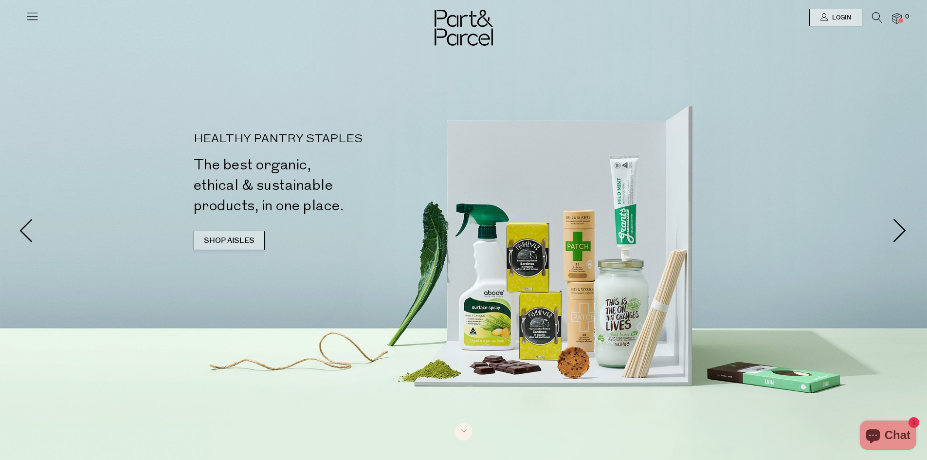
click at [249, 244] on link "SHOP AISLES" at bounding box center [229, 240] width 71 height 19
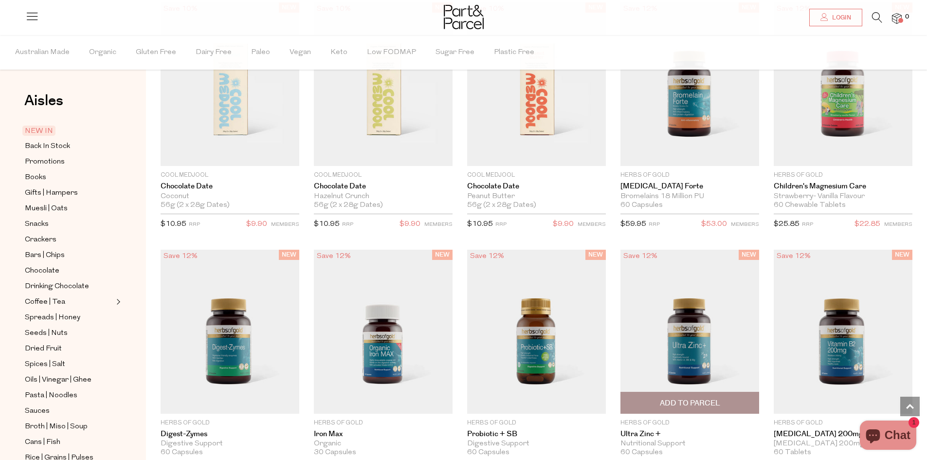
scroll to position [1137, 0]
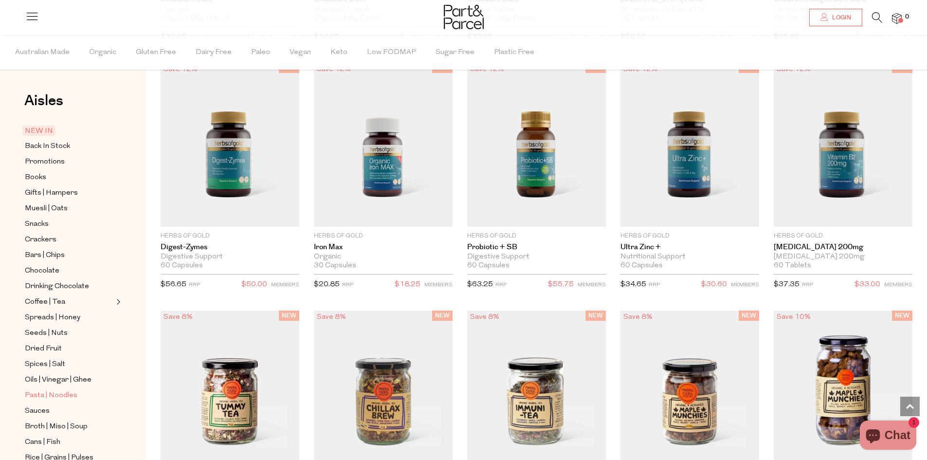
click at [51, 390] on span "Pasta | Noodles" at bounding box center [51, 396] width 53 height 12
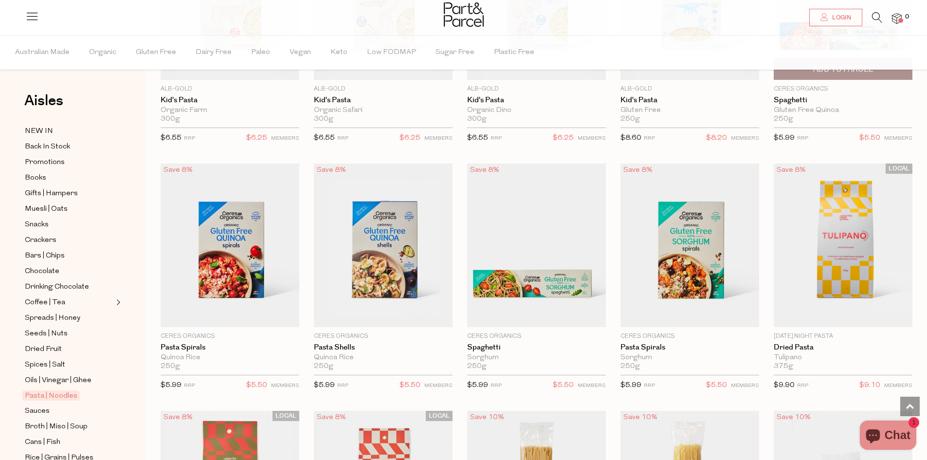
scroll to position [195, 0]
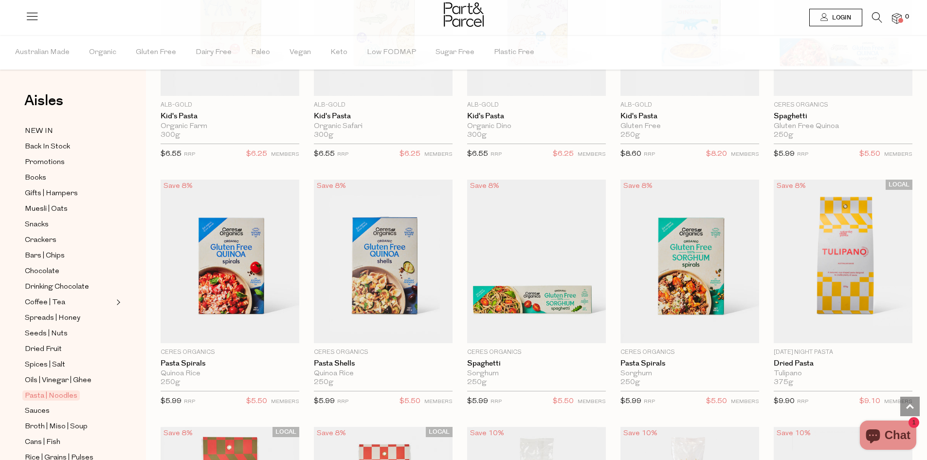
click at [842, 17] on span "Login" at bounding box center [840, 18] width 21 height 8
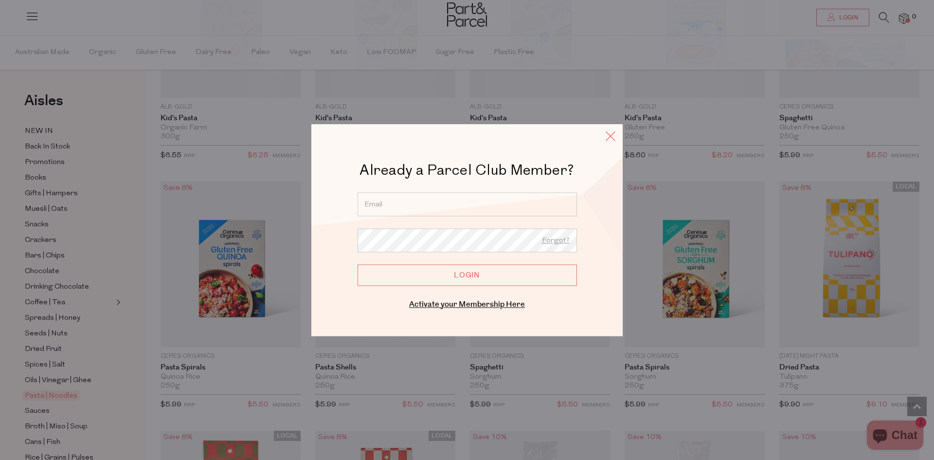
click at [604, 133] on icon at bounding box center [611, 136] width 15 height 14
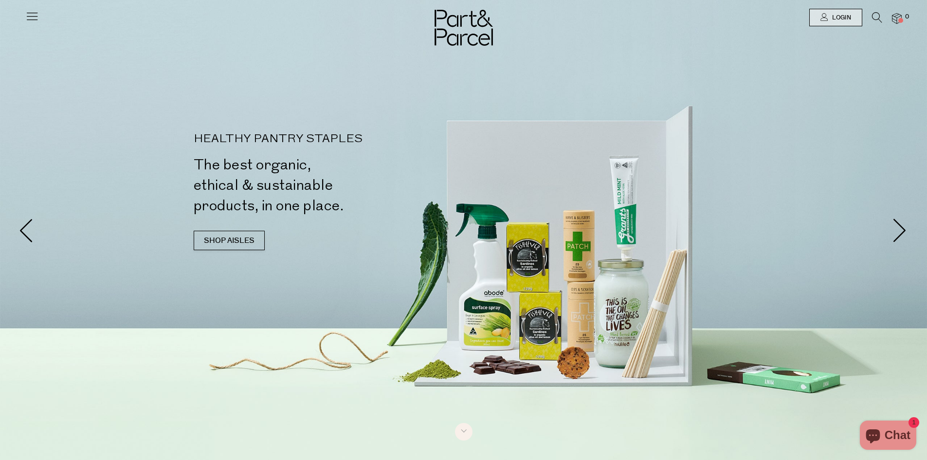
click at [901, 20] on span at bounding box center [900, 20] width 5 height 5
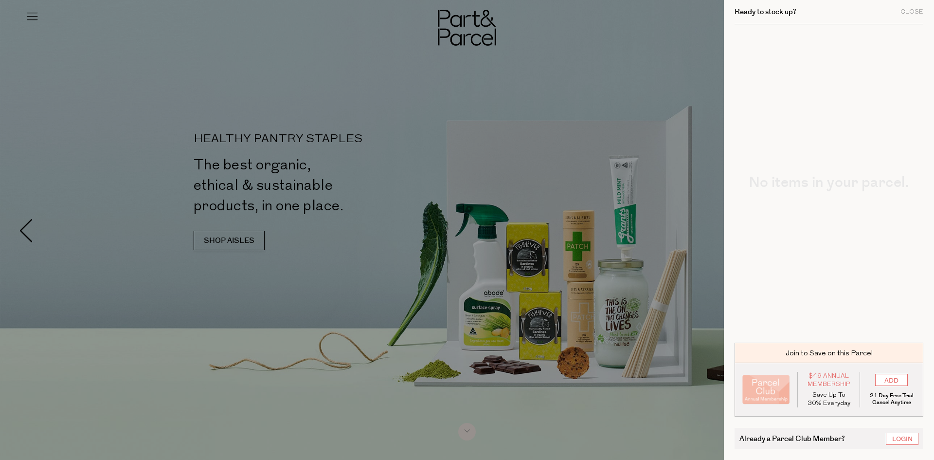
click at [568, 89] on div at bounding box center [467, 230] width 934 height 460
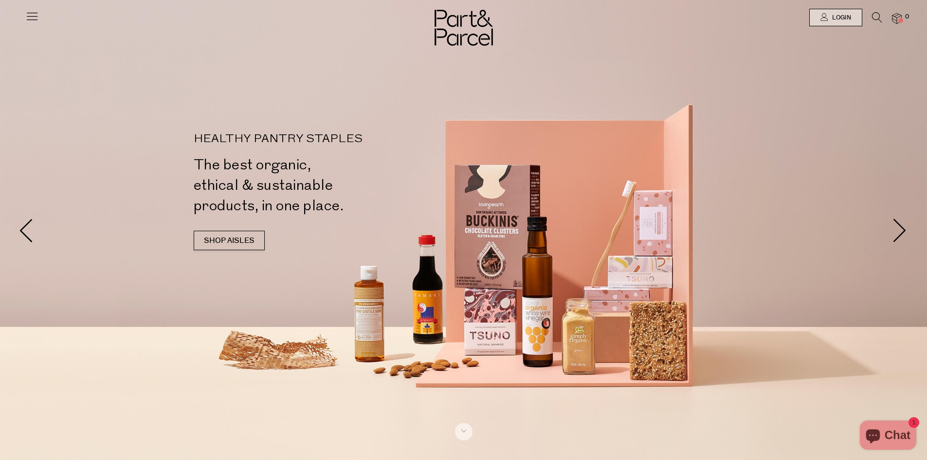
click at [905, 17] on span "0" at bounding box center [907, 17] width 9 height 9
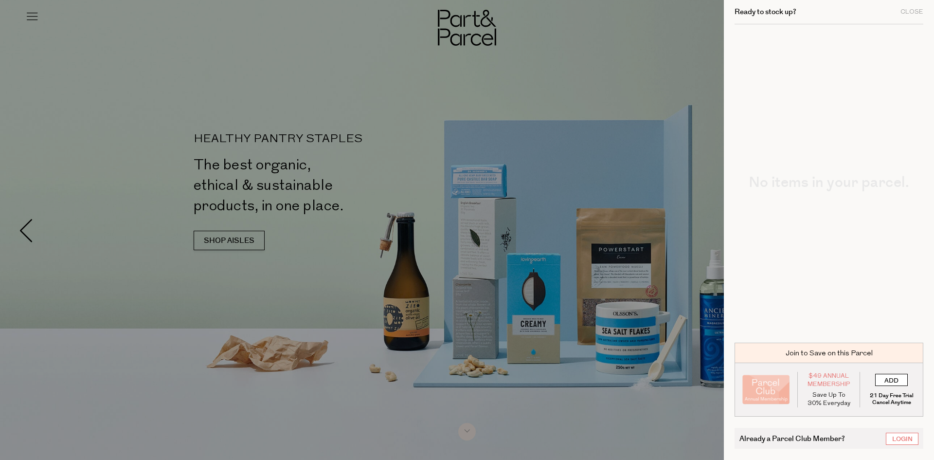
click at [890, 380] on input "ADD" at bounding box center [892, 380] width 33 height 12
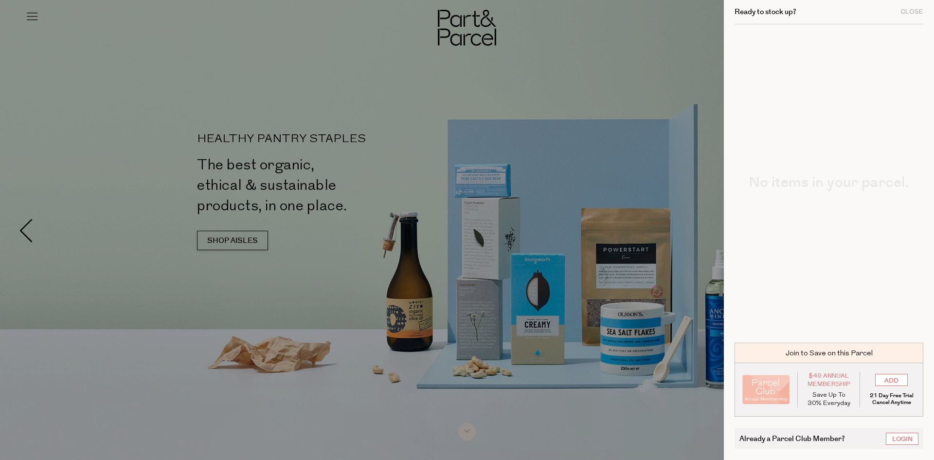
type input "ADDED"
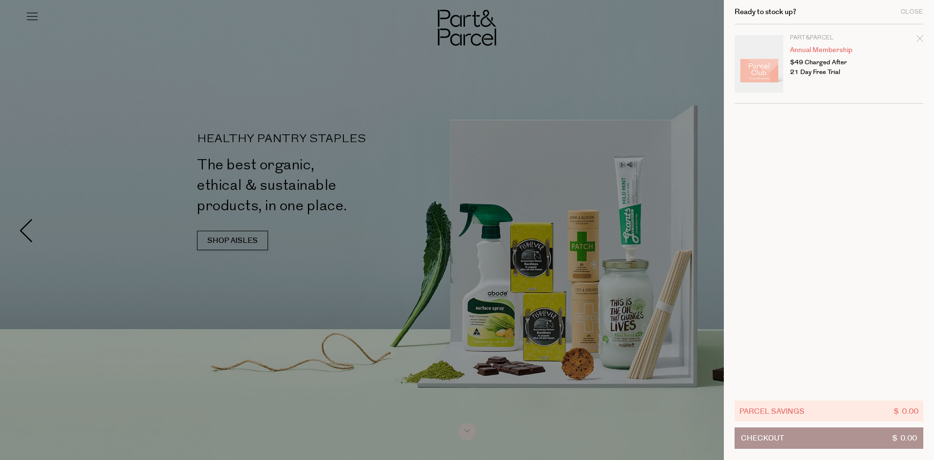
click at [244, 239] on div at bounding box center [467, 230] width 934 height 460
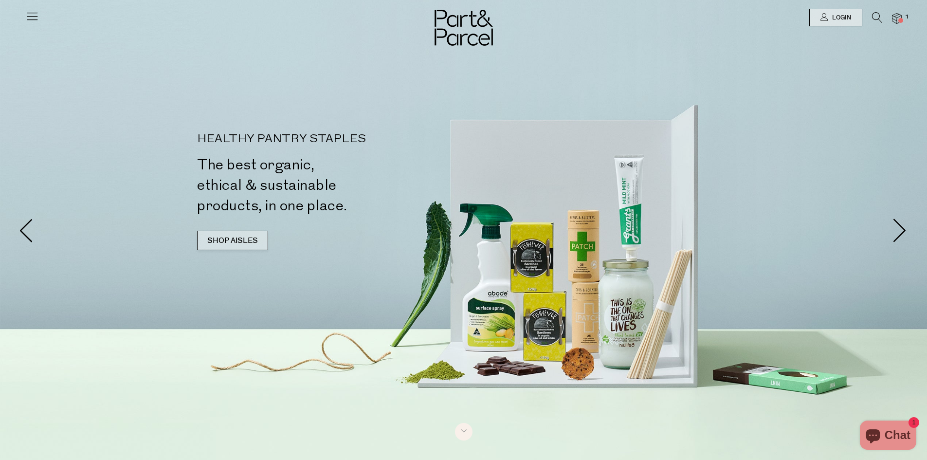
click at [241, 245] on link "SHOP AISLES" at bounding box center [232, 240] width 71 height 19
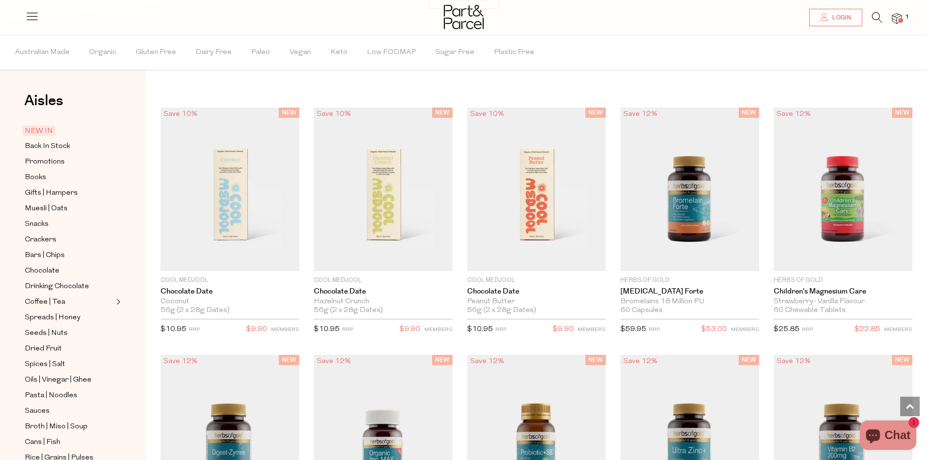
scroll to position [1040, 0]
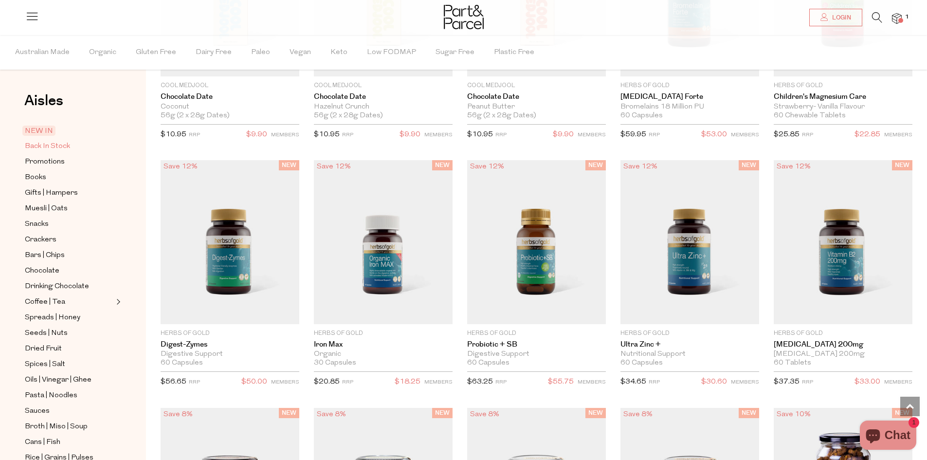
click at [53, 146] on span "Back In Stock" at bounding box center [47, 147] width 45 height 12
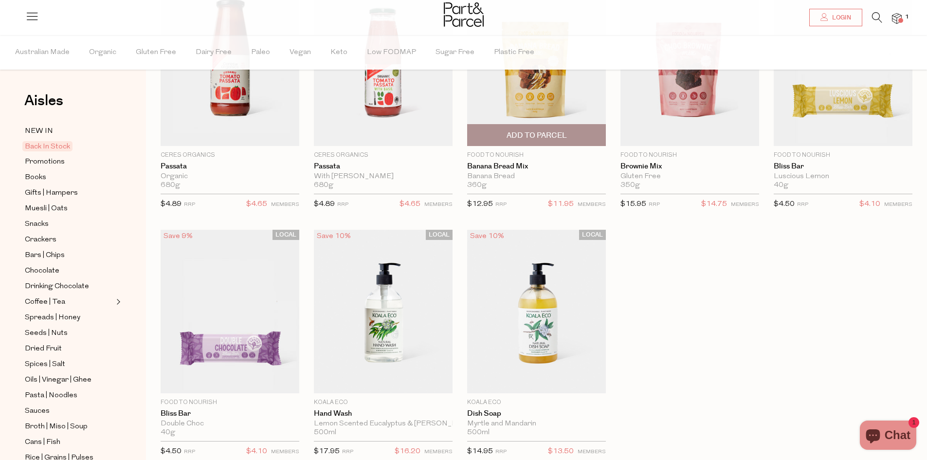
scroll to position [146, 0]
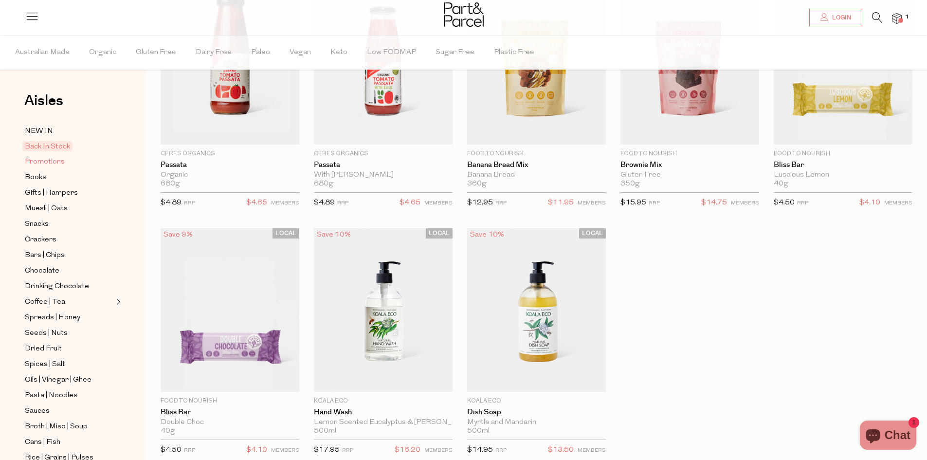
click at [45, 160] on span "Promotions" at bounding box center [45, 162] width 40 height 12
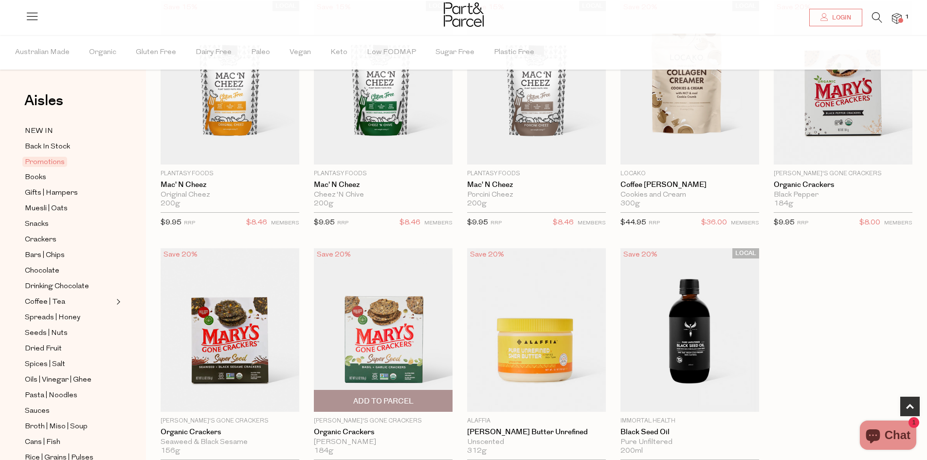
scroll to position [243, 0]
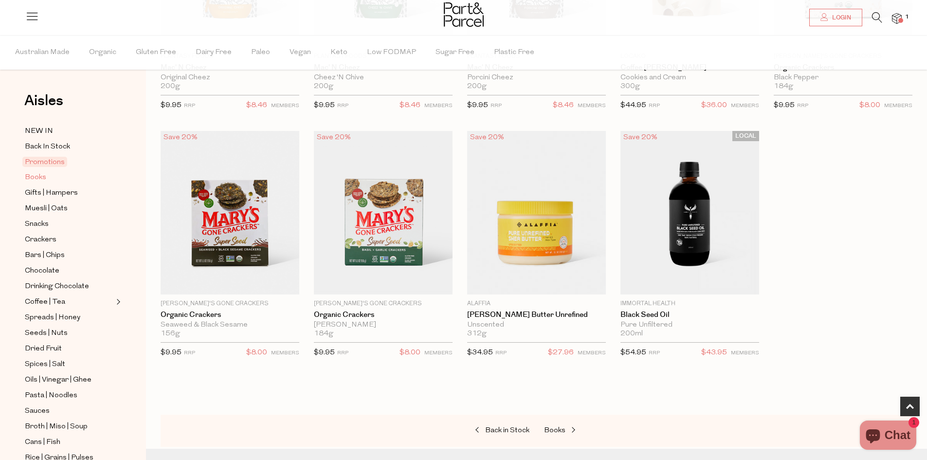
click at [44, 176] on span "Books" at bounding box center [35, 178] width 21 height 12
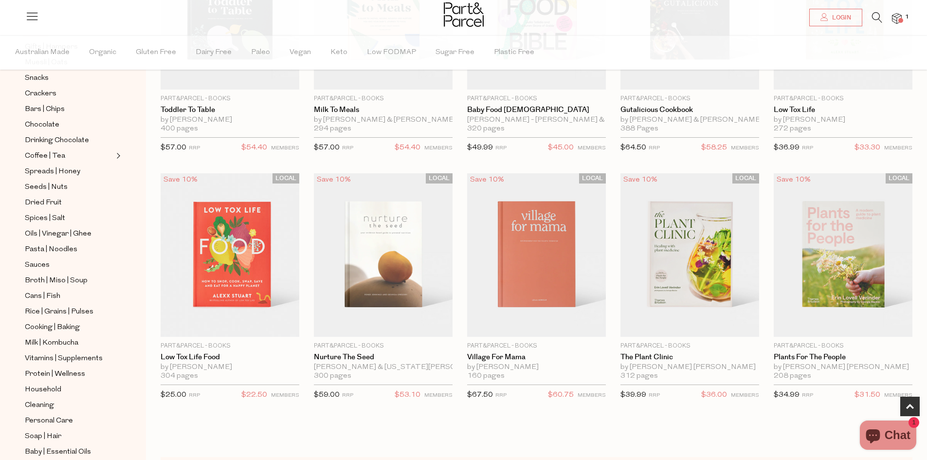
scroll to position [202, 0]
click at [52, 197] on span "Dried Fruit" at bounding box center [43, 203] width 37 height 12
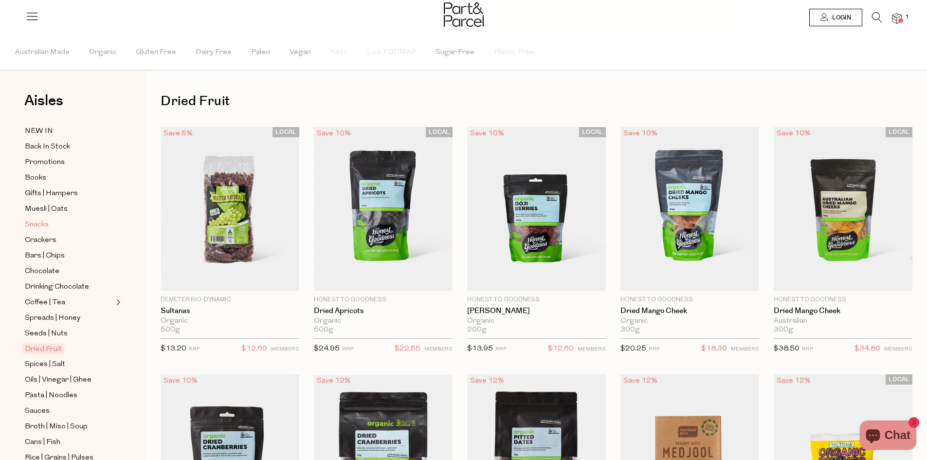
click at [35, 221] on span "Snacks" at bounding box center [37, 225] width 24 height 12
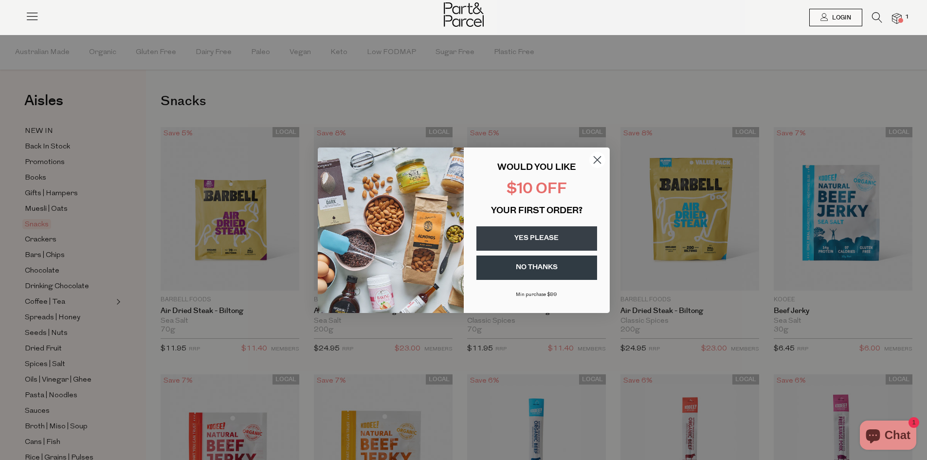
click at [601, 156] on circle "Close dialog" at bounding box center [597, 159] width 16 height 16
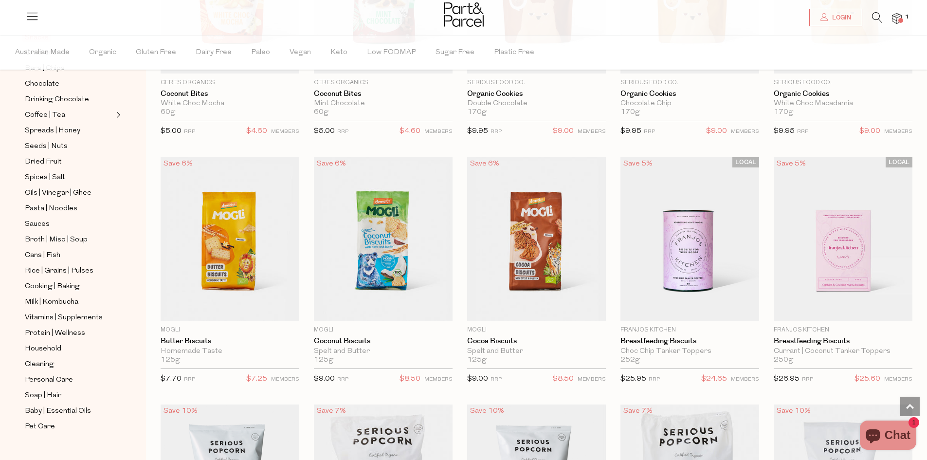
scroll to position [1708, 0]
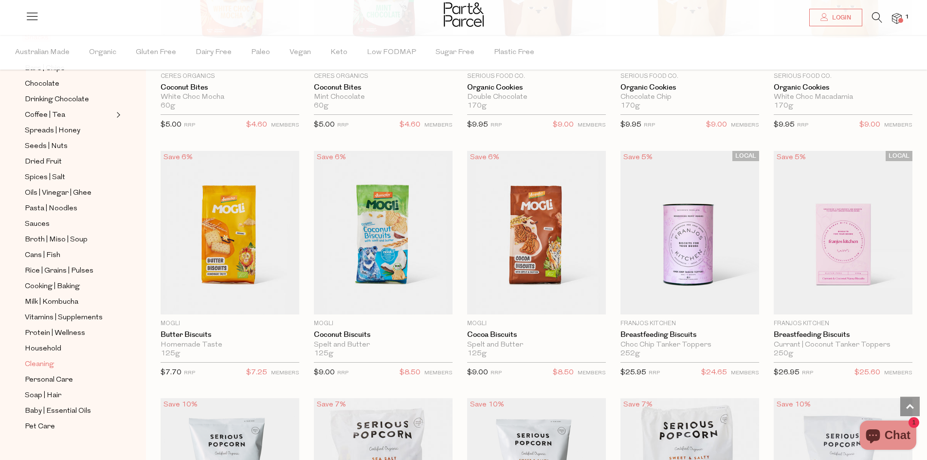
click at [43, 359] on span "Cleaning" at bounding box center [39, 365] width 29 height 12
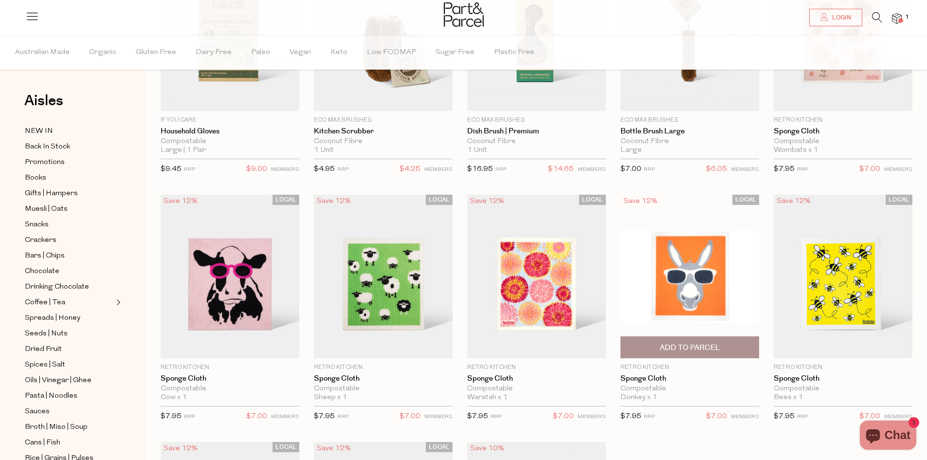
scroll to position [97, 0]
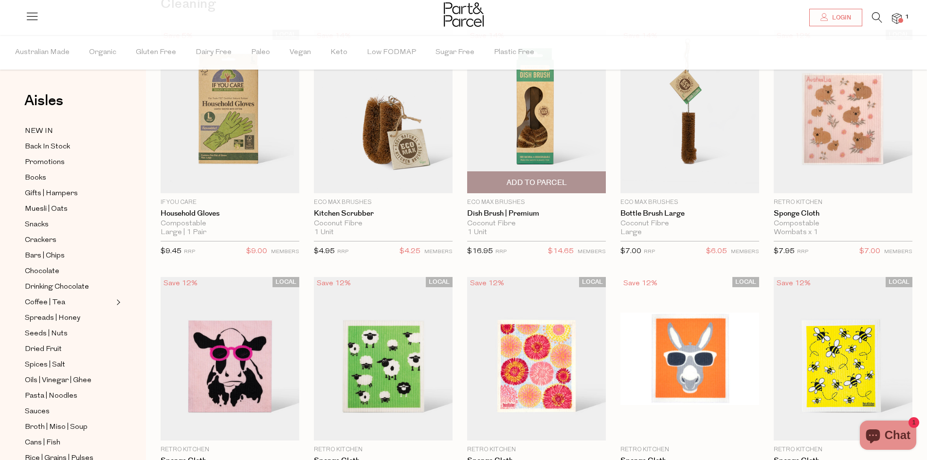
click at [551, 182] on span "Add To Parcel" at bounding box center [537, 183] width 60 height 10
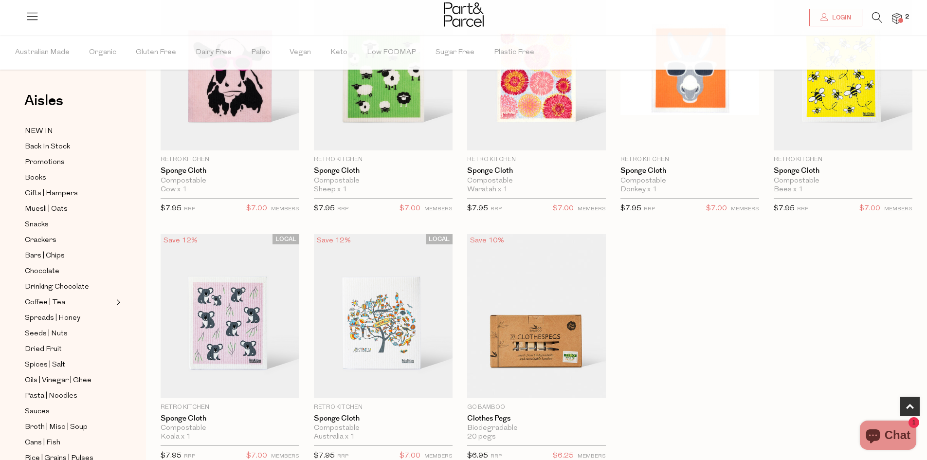
scroll to position [389, 0]
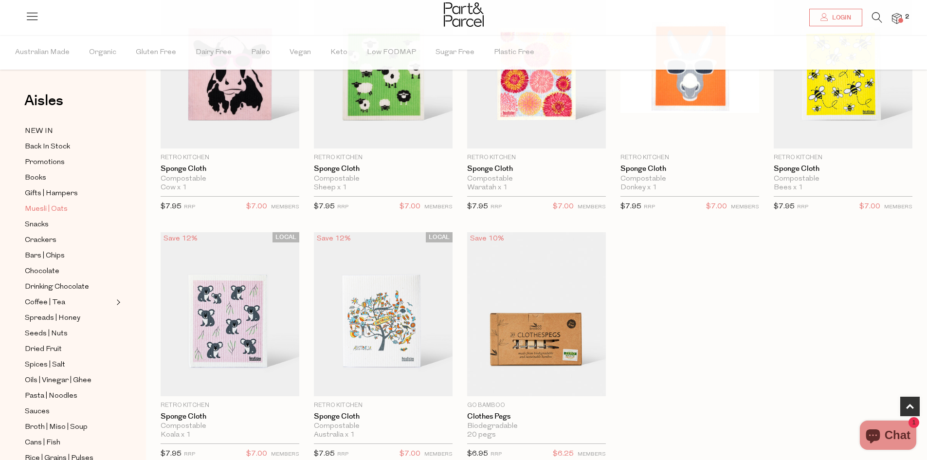
click at [56, 203] on span "Muesli | Oats" at bounding box center [46, 209] width 43 height 12
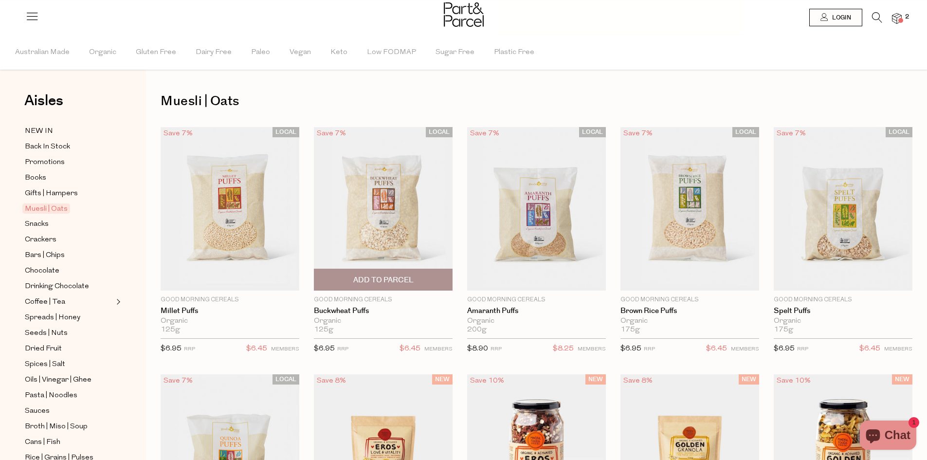
click at [365, 283] on span "Add To Parcel" at bounding box center [383, 280] width 60 height 10
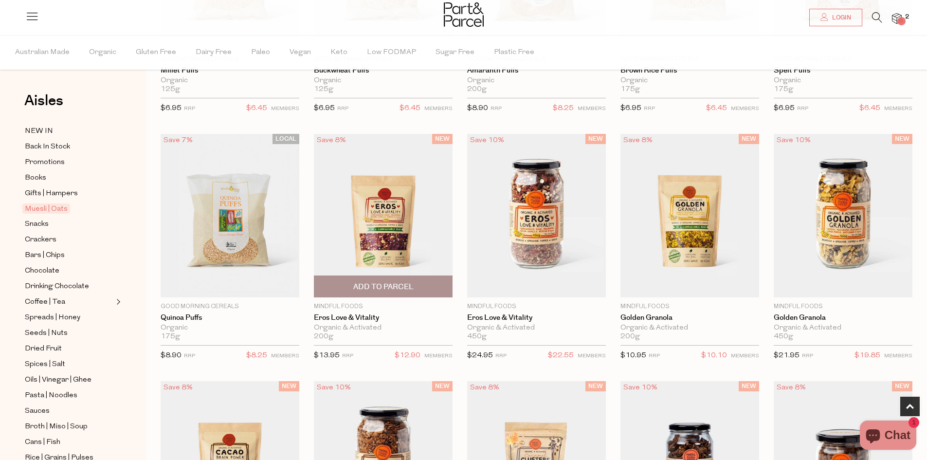
scroll to position [243, 0]
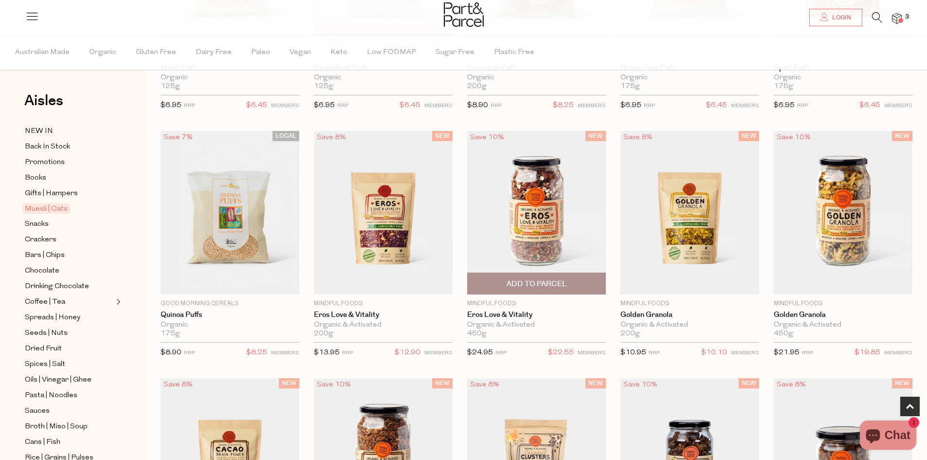
click at [545, 240] on img at bounding box center [536, 213] width 139 height 164
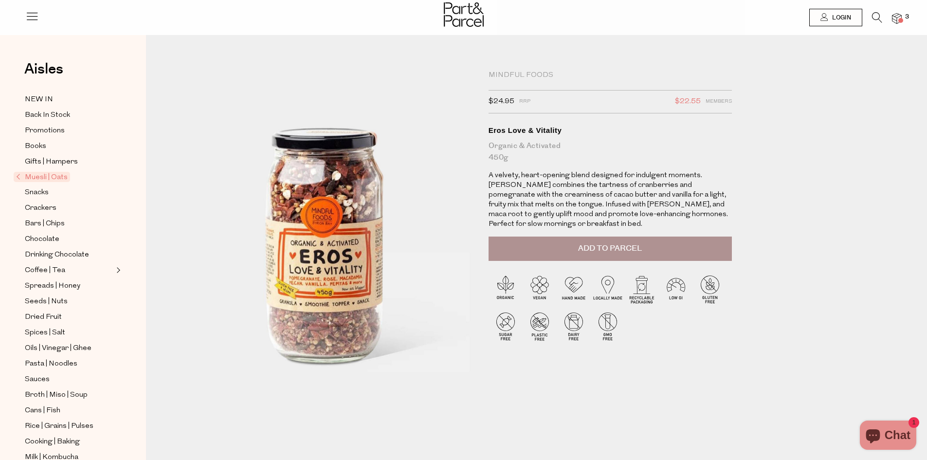
click at [609, 257] on button "Add to Parcel" at bounding box center [610, 249] width 243 height 24
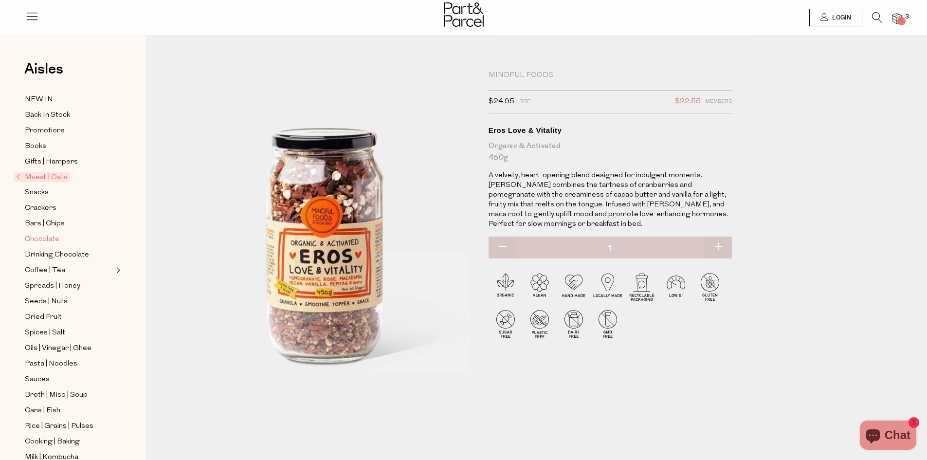
click at [70, 238] on link "Chocolate" at bounding box center [69, 239] width 89 height 12
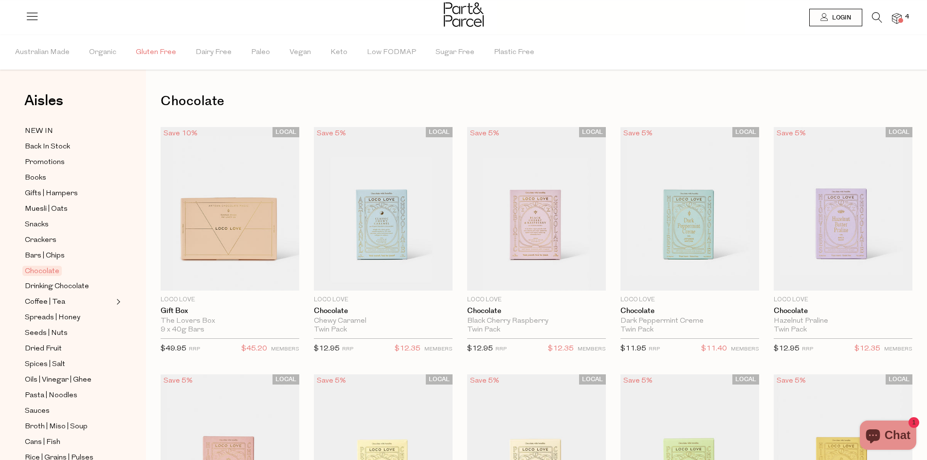
click at [155, 53] on span "Gluten Free" at bounding box center [156, 53] width 40 height 34
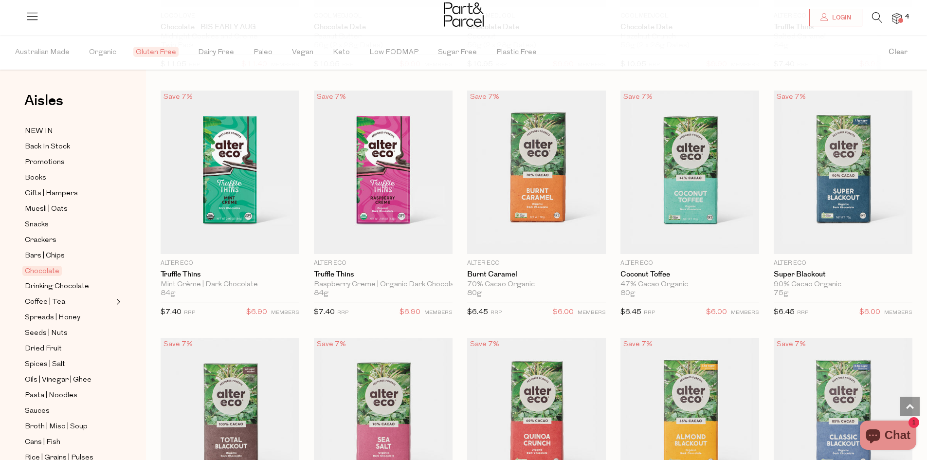
scroll to position [1022, 0]
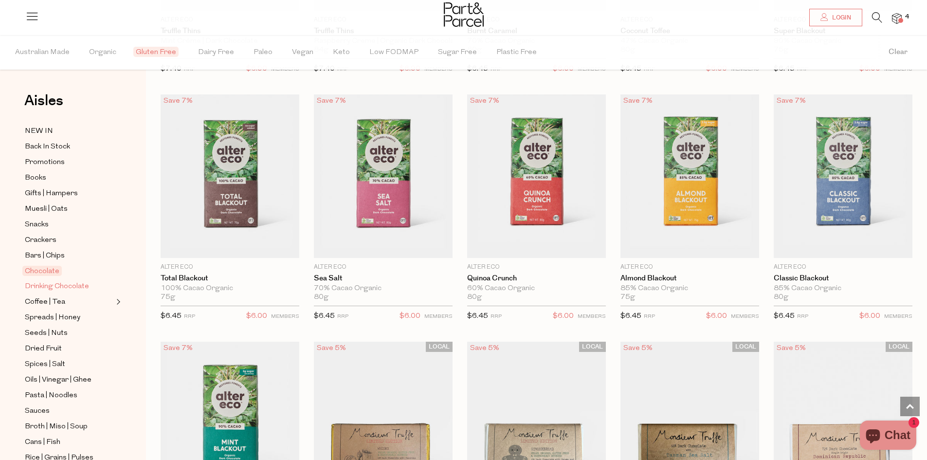
click at [53, 283] on span "Drinking Chocolate" at bounding box center [57, 287] width 64 height 12
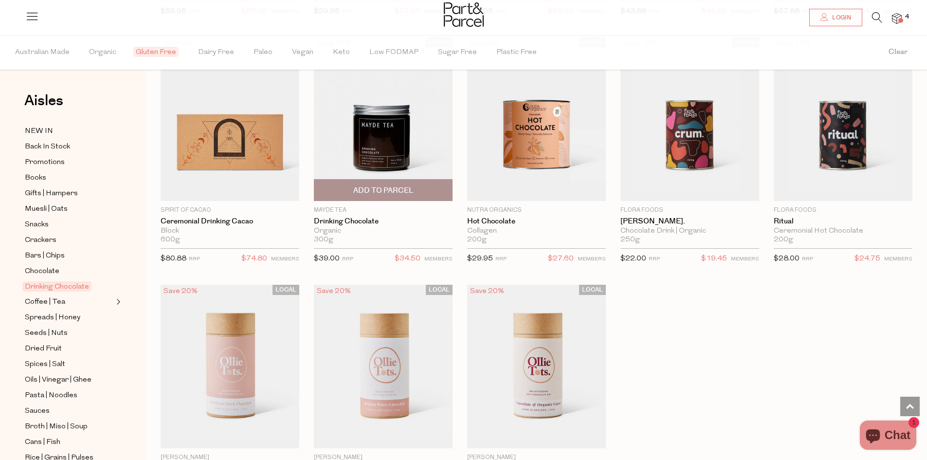
scroll to position [584, 0]
click at [399, 151] on img at bounding box center [383, 119] width 139 height 164
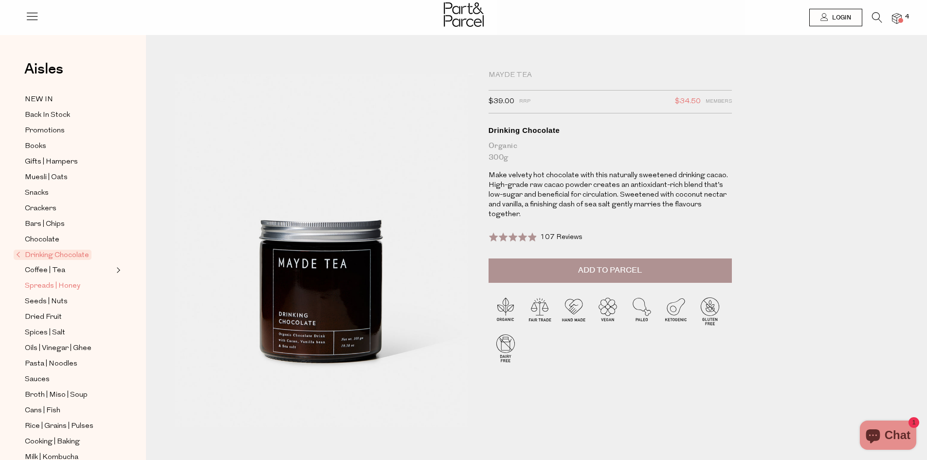
click at [57, 280] on span "Spreads | Honey" at bounding box center [52, 286] width 55 height 12
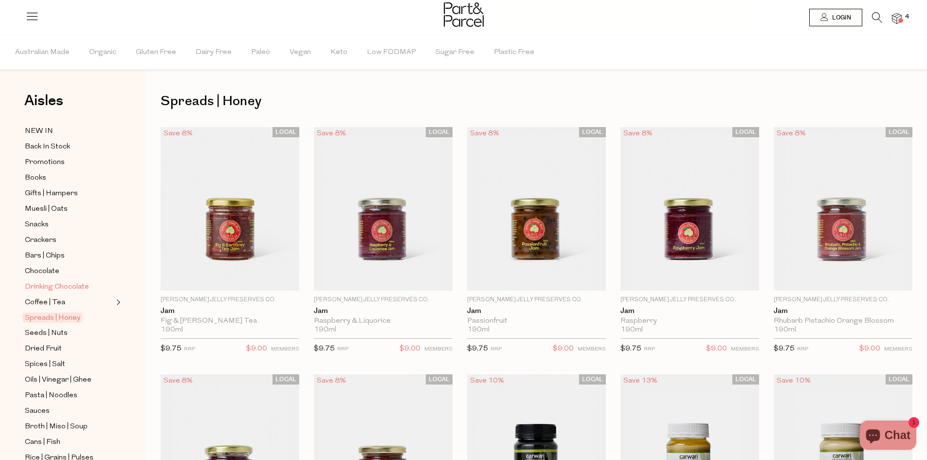
scroll to position [49, 0]
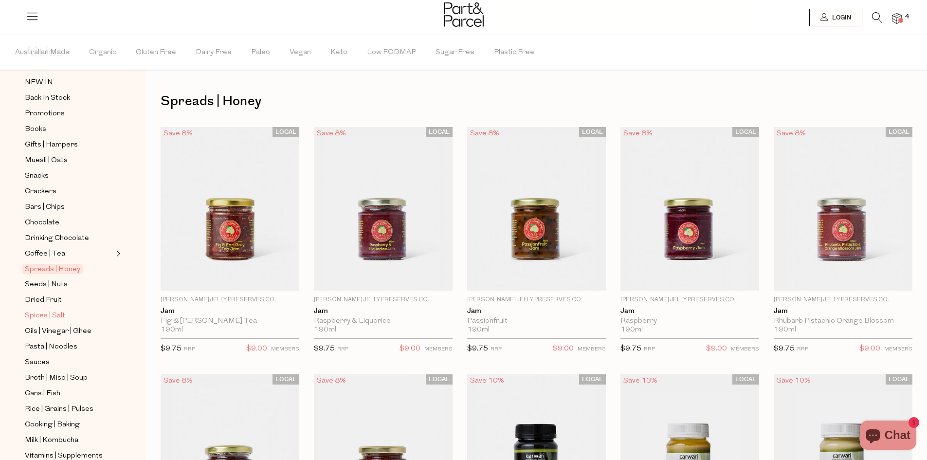
click at [53, 310] on span "Spices | Salt" at bounding box center [45, 316] width 40 height 12
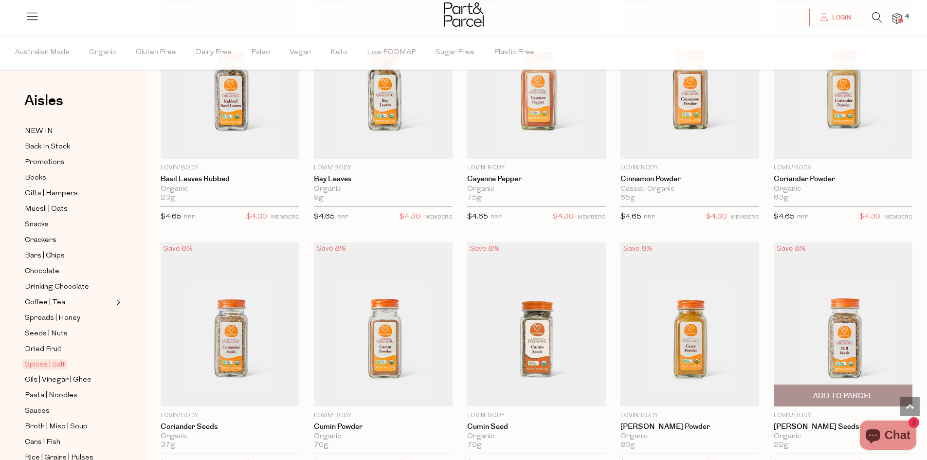
scroll to position [1752, 0]
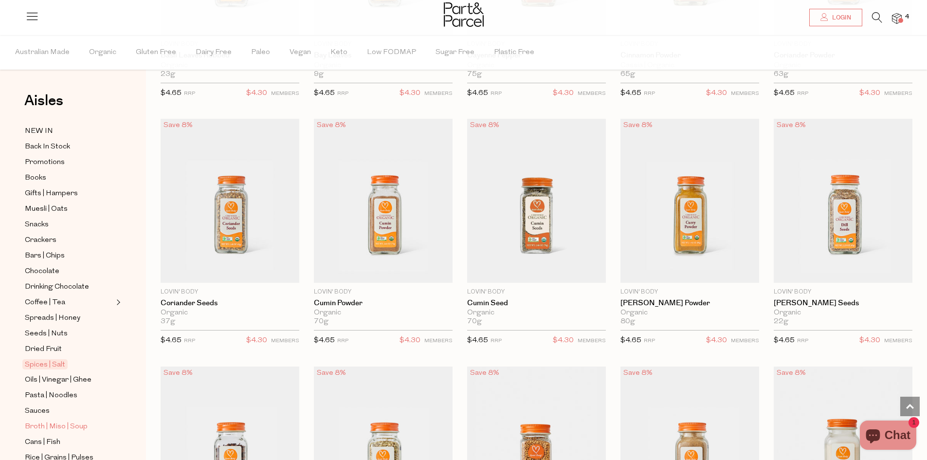
click at [72, 421] on span "Broth | Miso | Soup" at bounding box center [56, 427] width 63 height 12
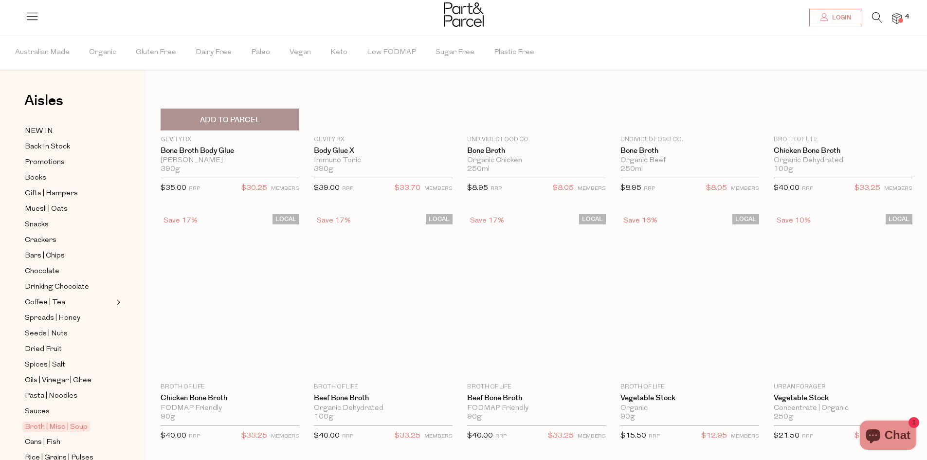
scroll to position [5, 0]
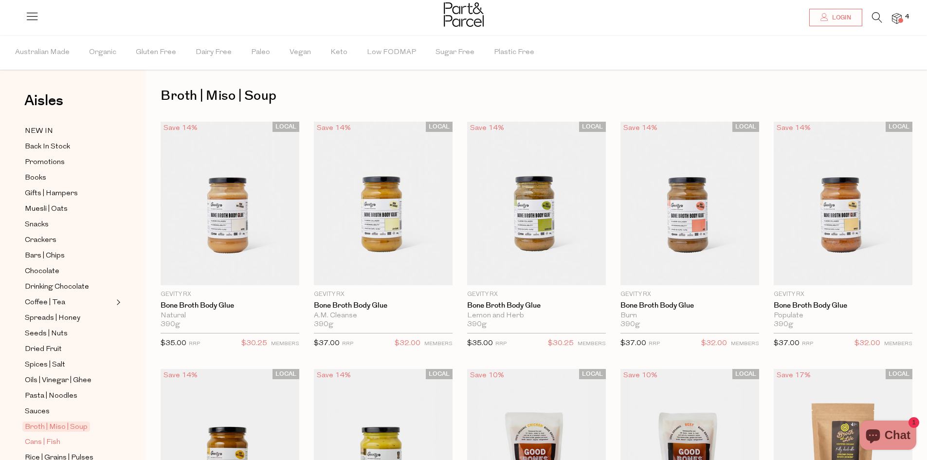
click at [43, 437] on span "Cans | Fish" at bounding box center [43, 443] width 36 height 12
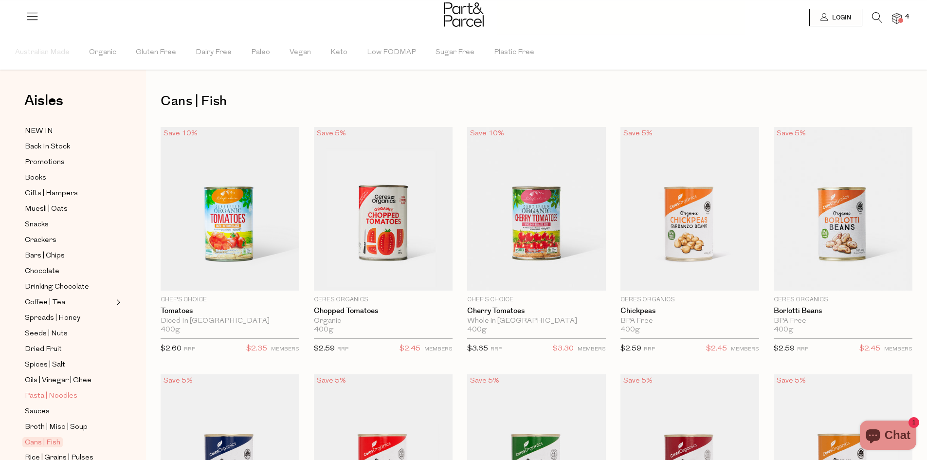
click at [53, 390] on span "Pasta | Noodles" at bounding box center [51, 396] width 53 height 12
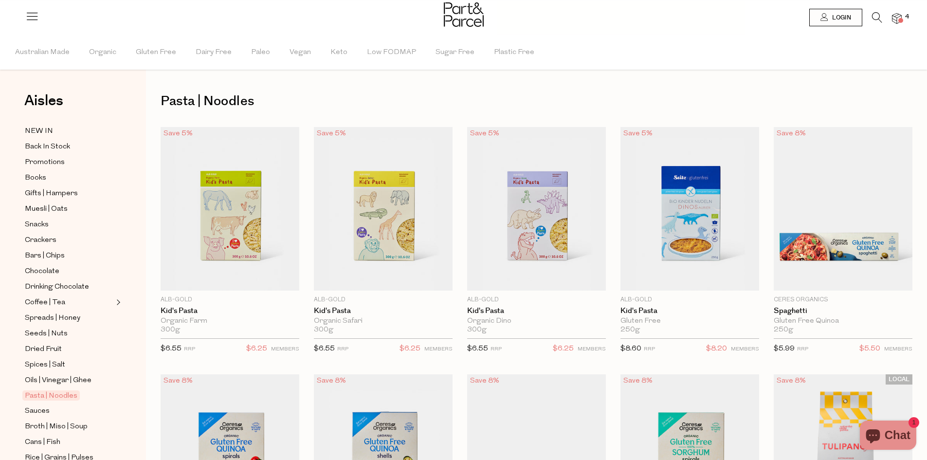
click at [60, 366] on ul "NEW IN Back In Stock Promotions Books Gifts | Hampers Muesli | Oats Snacks Crac…" at bounding box center [73, 372] width 104 height 494
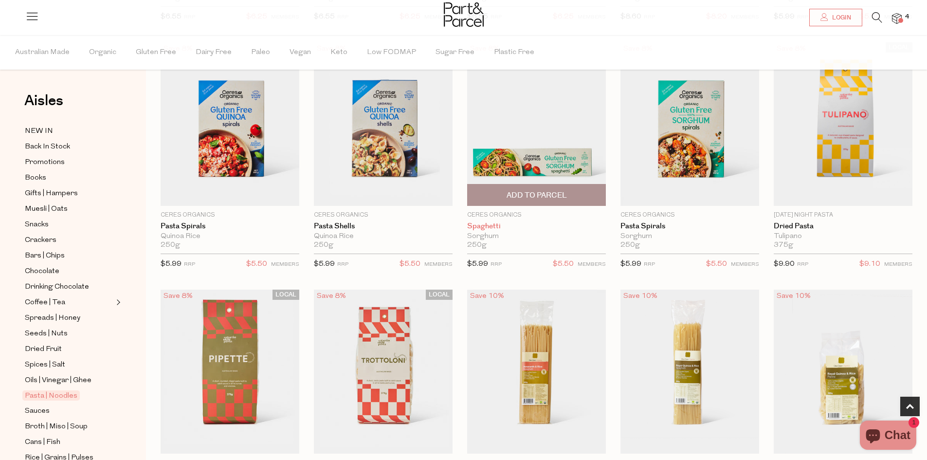
scroll to position [389, 0]
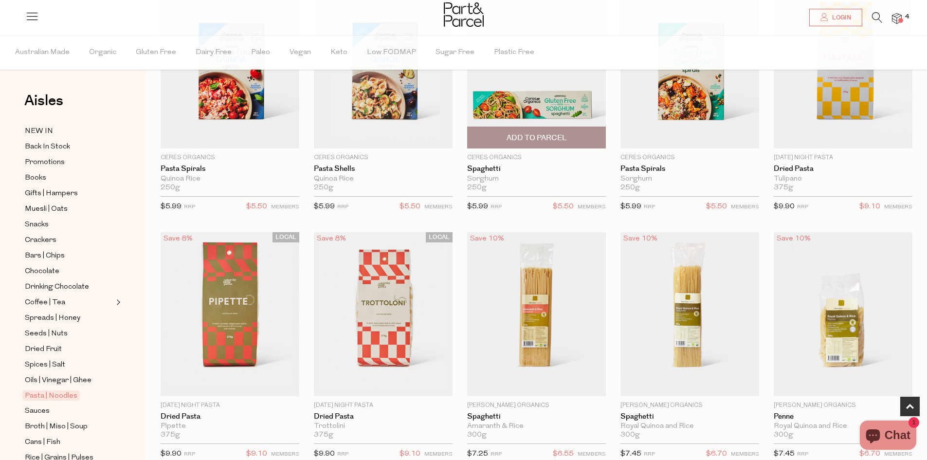
click at [542, 91] on img at bounding box center [536, 67] width 139 height 164
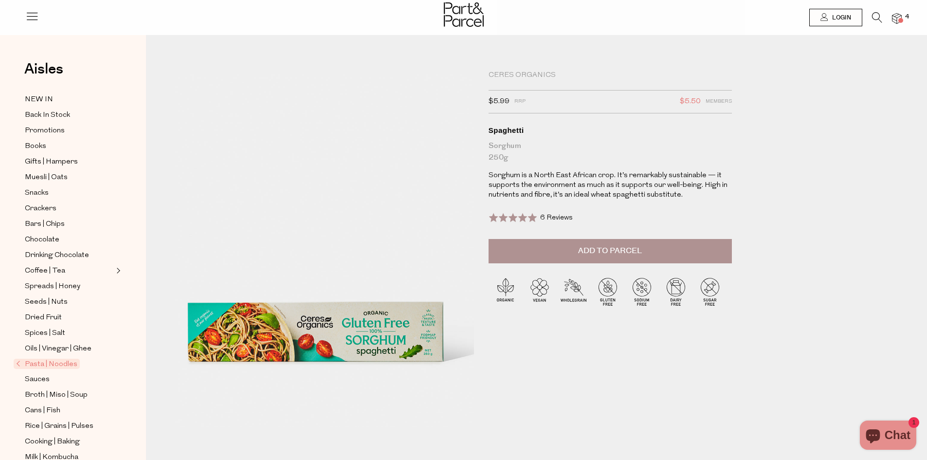
click at [532, 255] on button "Add to Parcel" at bounding box center [610, 251] width 243 height 24
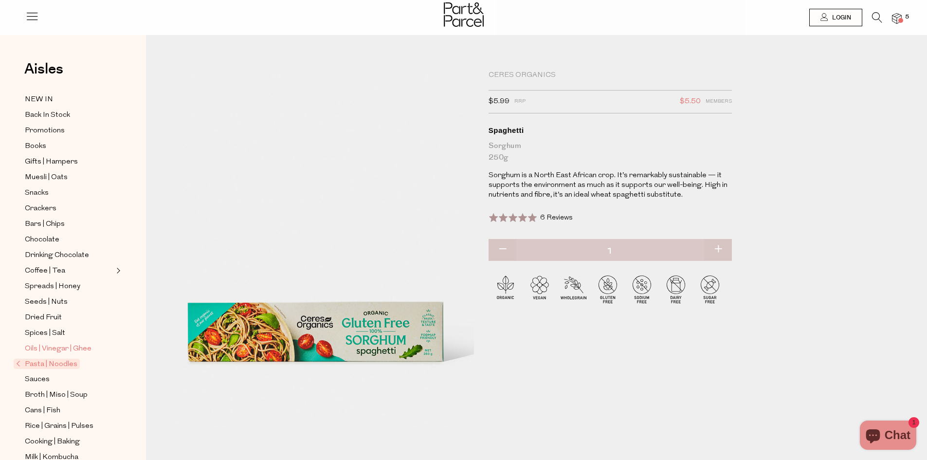
click at [59, 343] on span "Oils | Vinegar | Ghee" at bounding box center [58, 349] width 67 height 12
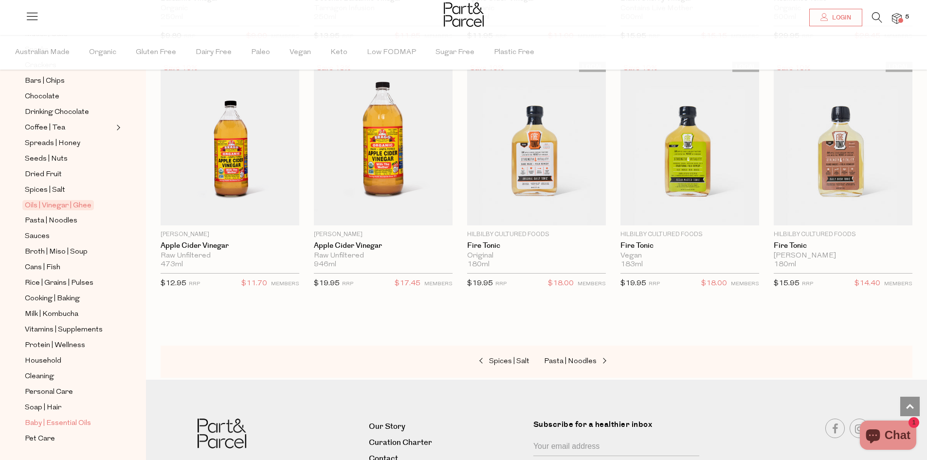
scroll to position [187, 0]
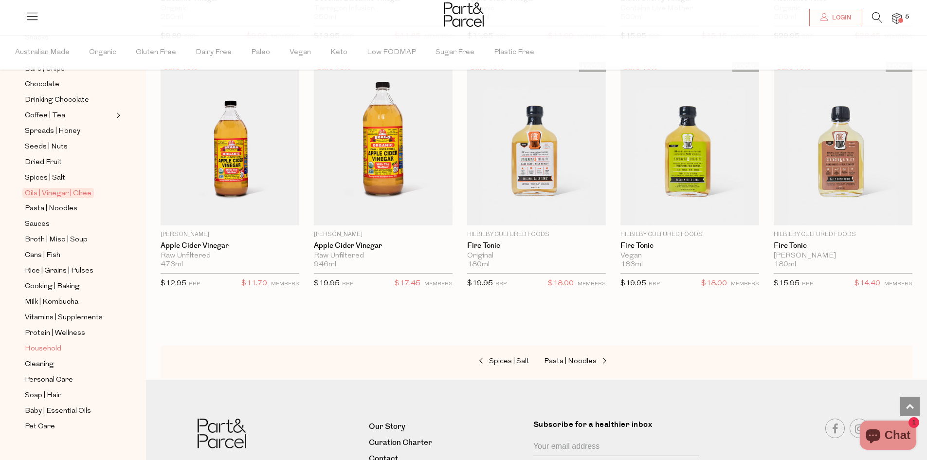
click at [50, 343] on span "Household" at bounding box center [43, 349] width 37 height 12
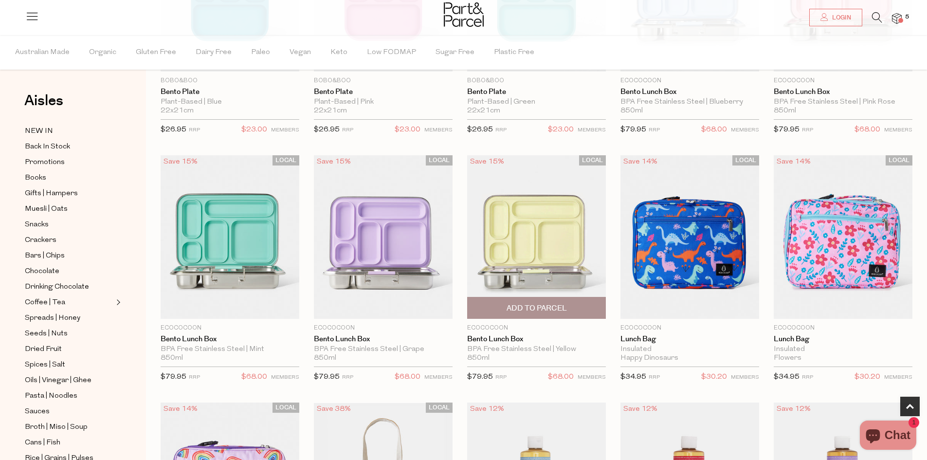
scroll to position [292, 0]
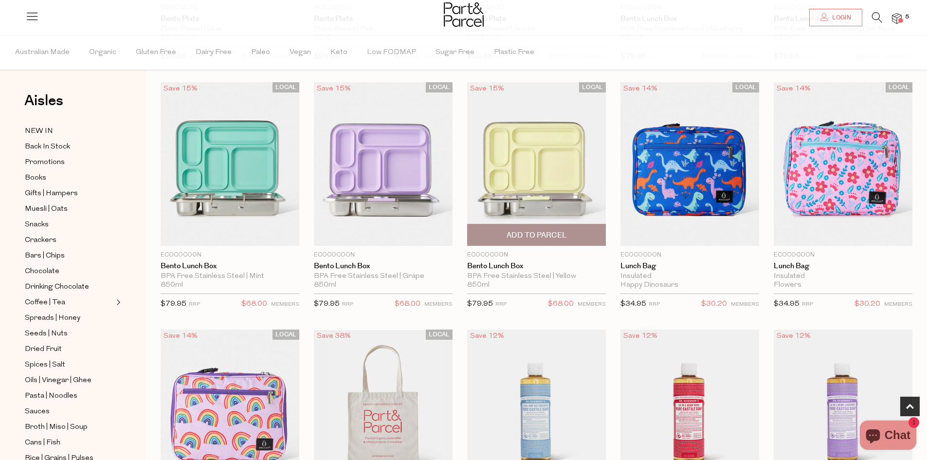
click at [519, 235] on span "Add To Parcel" at bounding box center [537, 235] width 60 height 10
drag, startPoint x: 519, startPoint y: 235, endPoint x: 514, endPoint y: 238, distance: 6.2
click at [514, 238] on span "Adding..." at bounding box center [536, 234] width 133 height 21
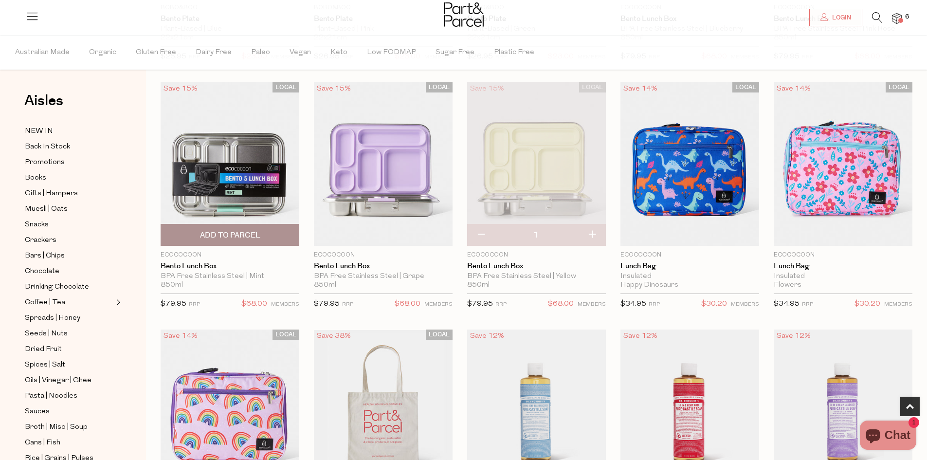
click at [226, 191] on img at bounding box center [230, 164] width 139 height 164
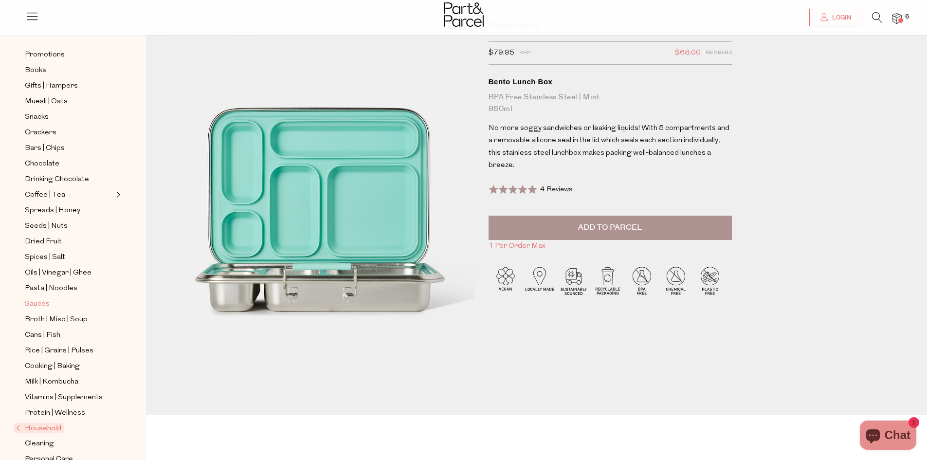
scroll to position [128, 0]
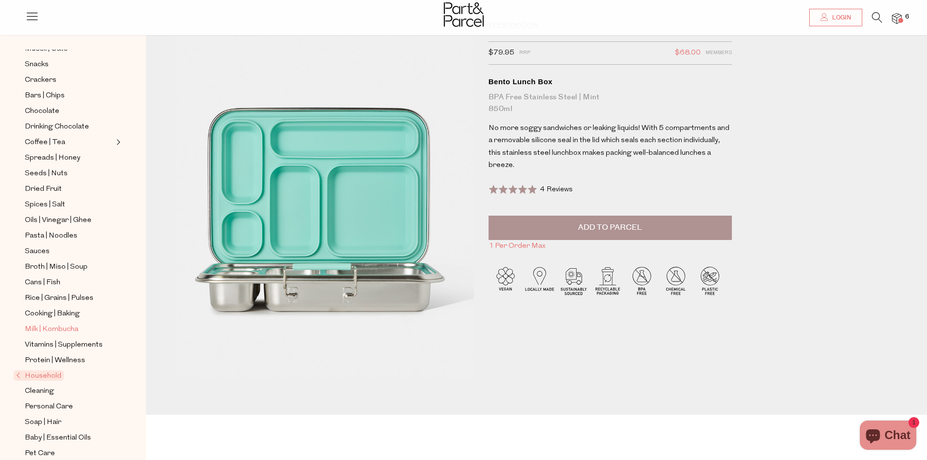
click at [62, 324] on span "Milk | Kombucha" at bounding box center [52, 330] width 54 height 12
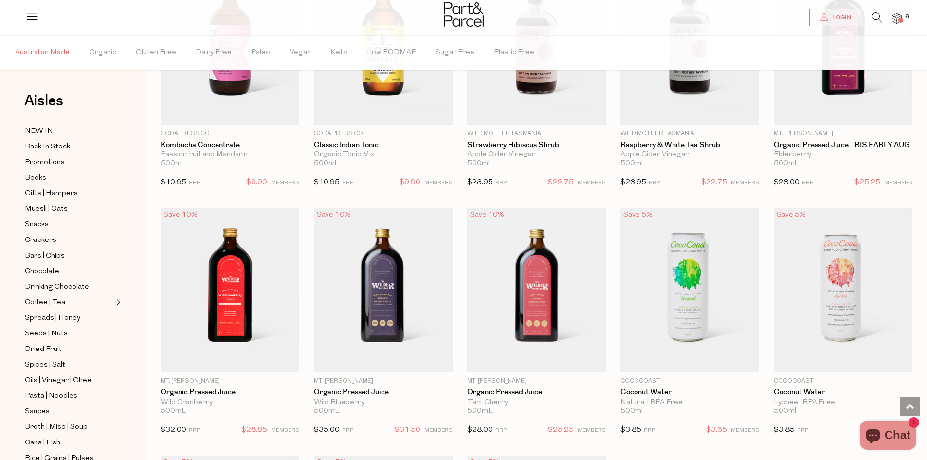
scroll to position [1119, 0]
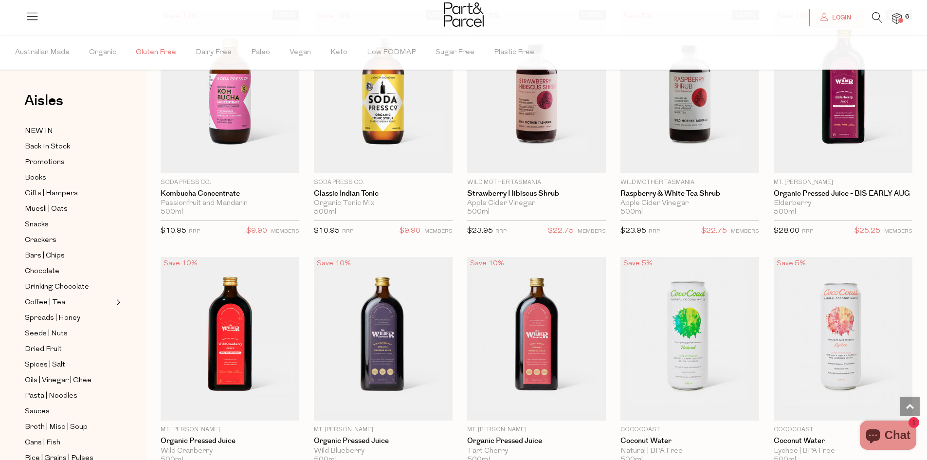
click at [145, 44] on span "Gluten Free" at bounding box center [156, 53] width 40 height 34
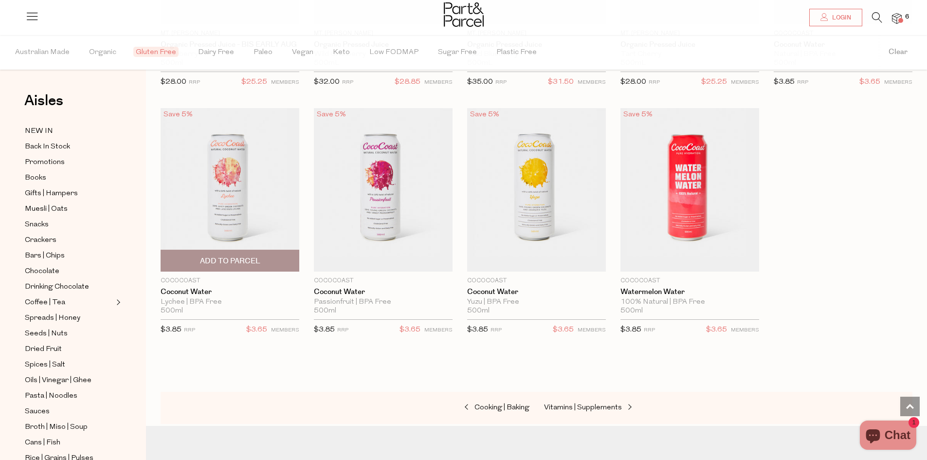
scroll to position [1271, 0]
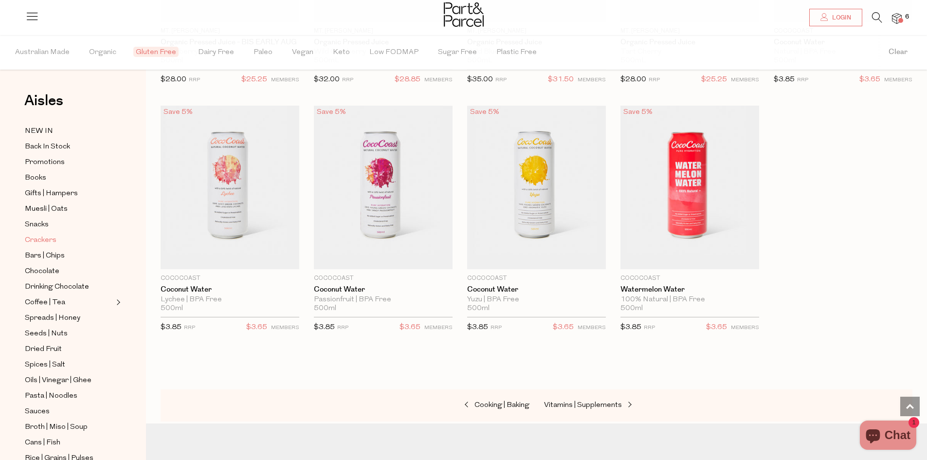
click at [49, 235] on span "Crackers" at bounding box center [41, 241] width 32 height 12
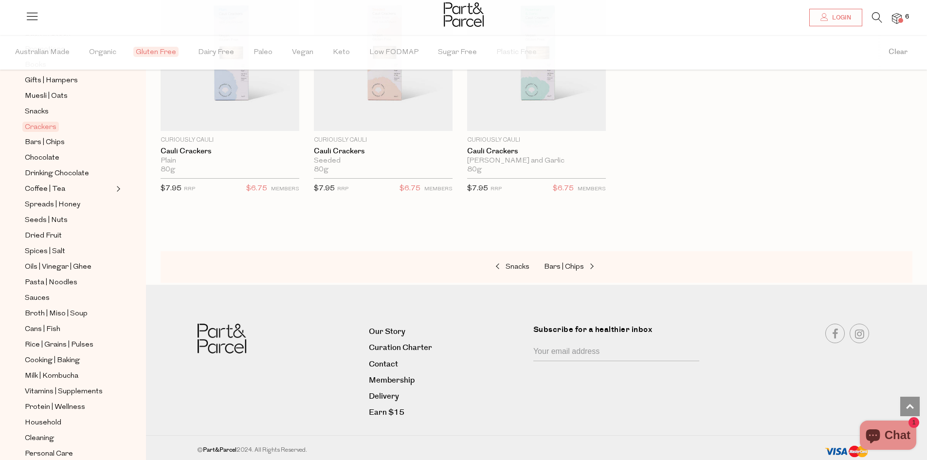
scroll to position [187, 0]
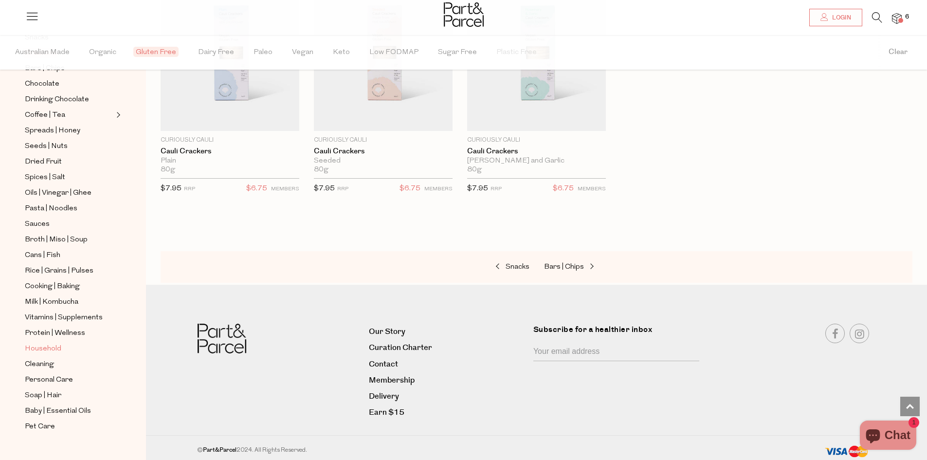
click at [40, 343] on span "Household" at bounding box center [43, 349] width 37 height 12
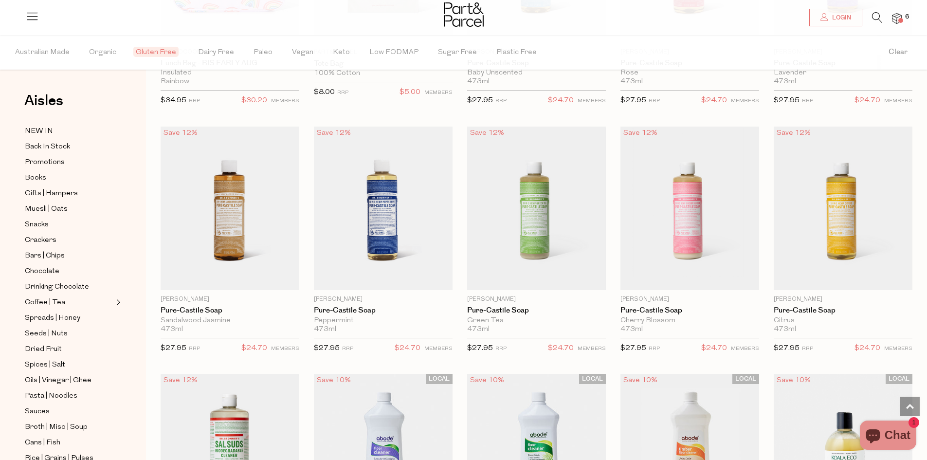
scroll to position [827, 0]
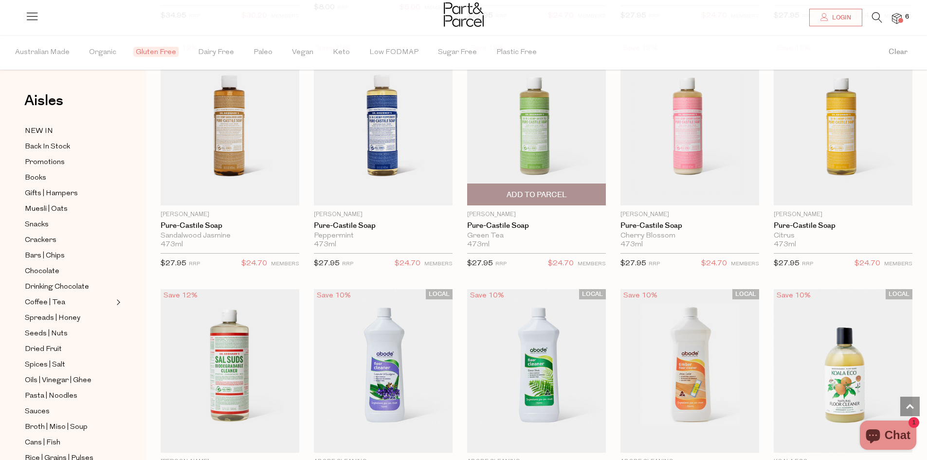
click at [537, 152] on img at bounding box center [536, 124] width 139 height 164
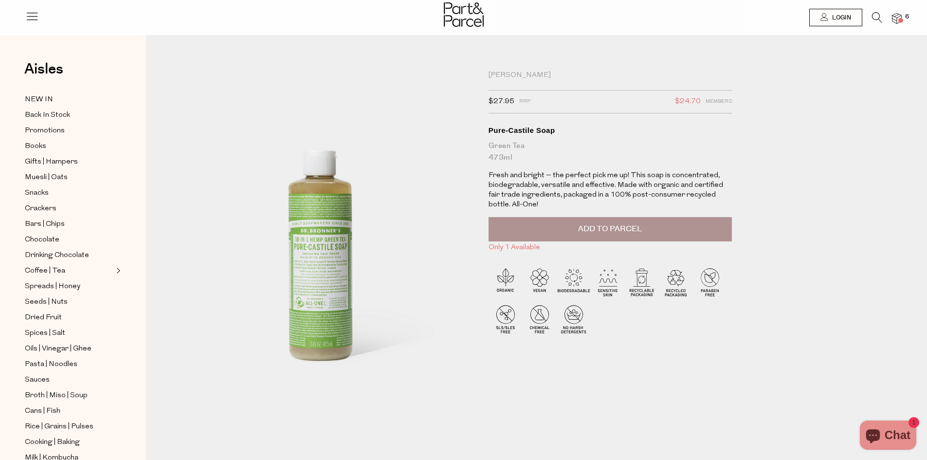
click at [634, 222] on button "Add to Parcel" at bounding box center [610, 229] width 243 height 24
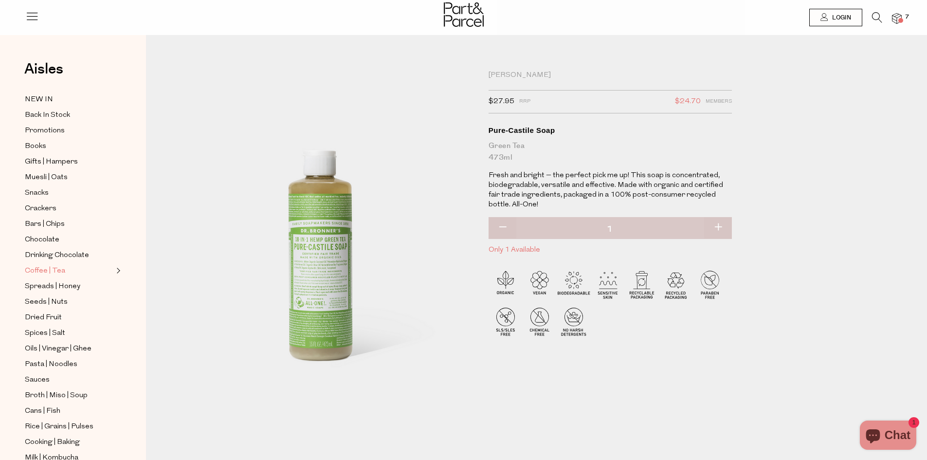
click at [44, 265] on span "Coffee | Tea" at bounding box center [45, 271] width 40 height 12
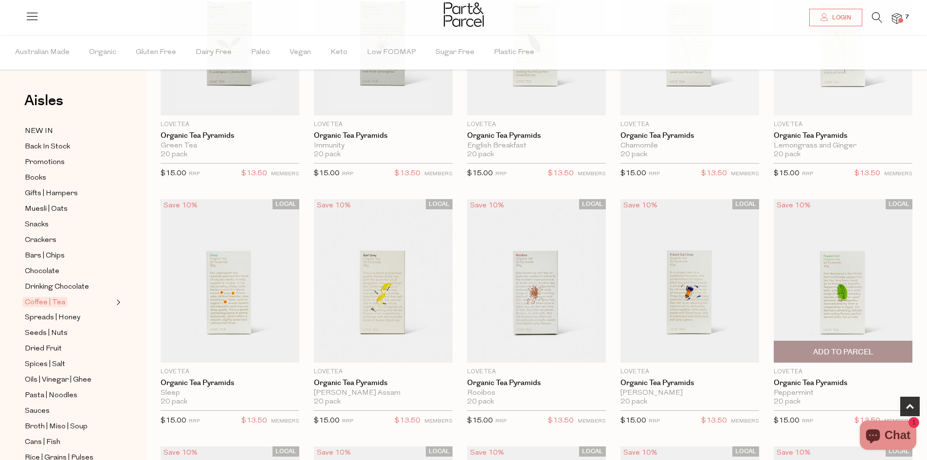
scroll to position [195, 0]
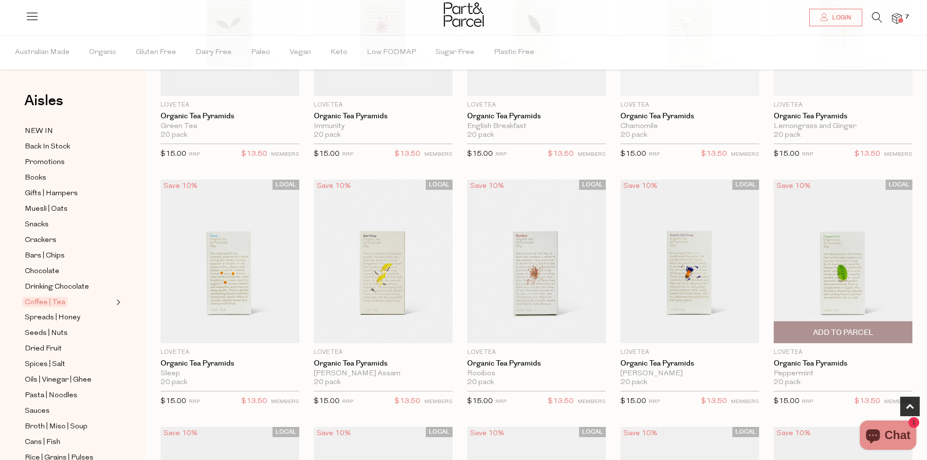
click at [856, 276] on img at bounding box center [843, 262] width 139 height 164
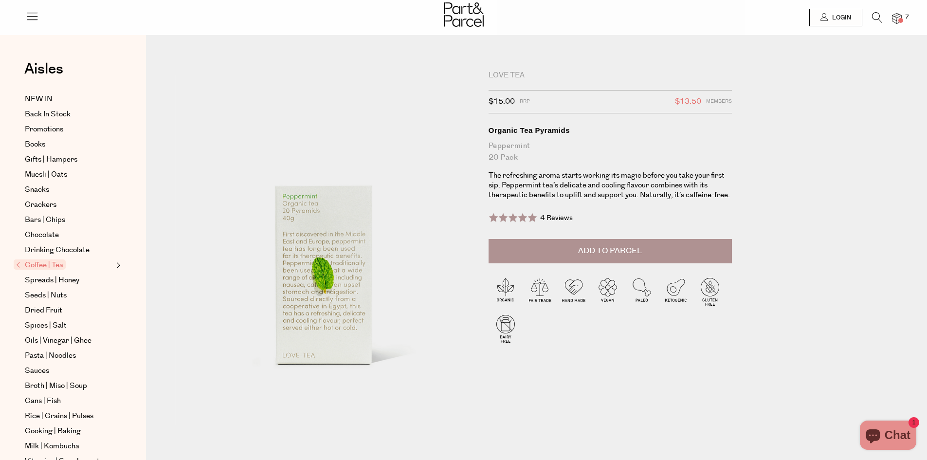
click at [697, 249] on button "Add to Parcel" at bounding box center [610, 251] width 243 height 24
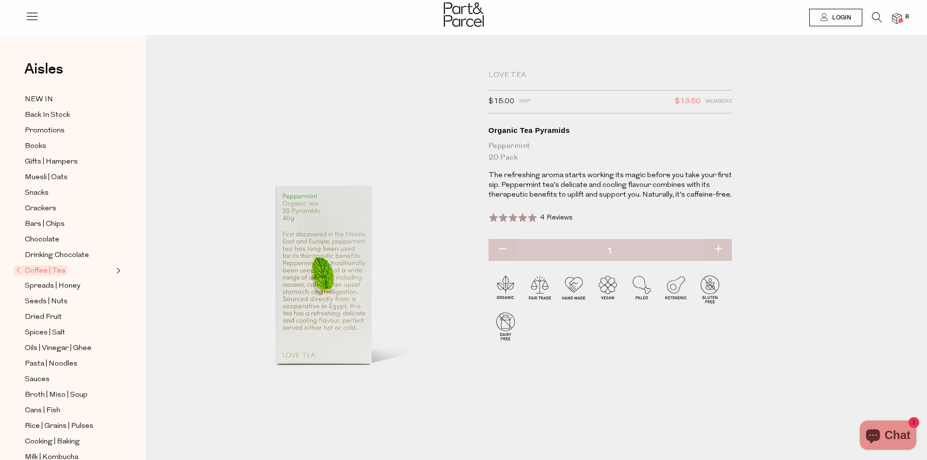
click at [68, 265] on link "Coffee | Tea" at bounding box center [64, 271] width 97 height 12
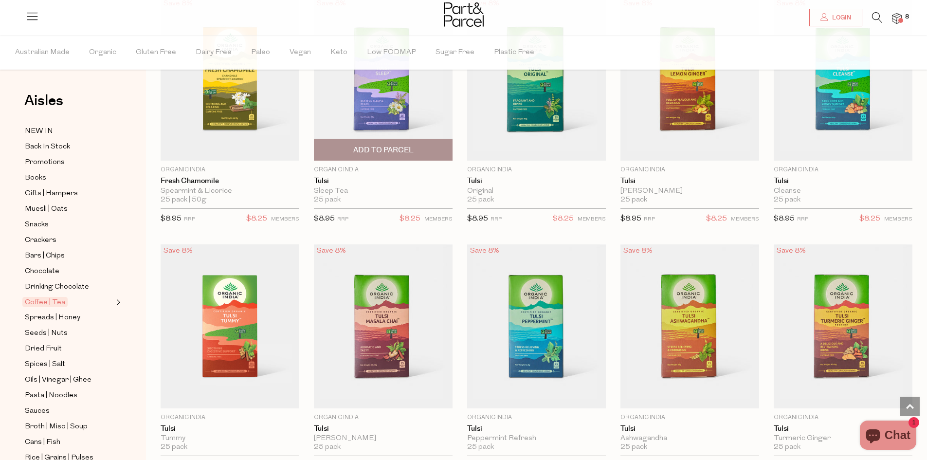
scroll to position [1168, 0]
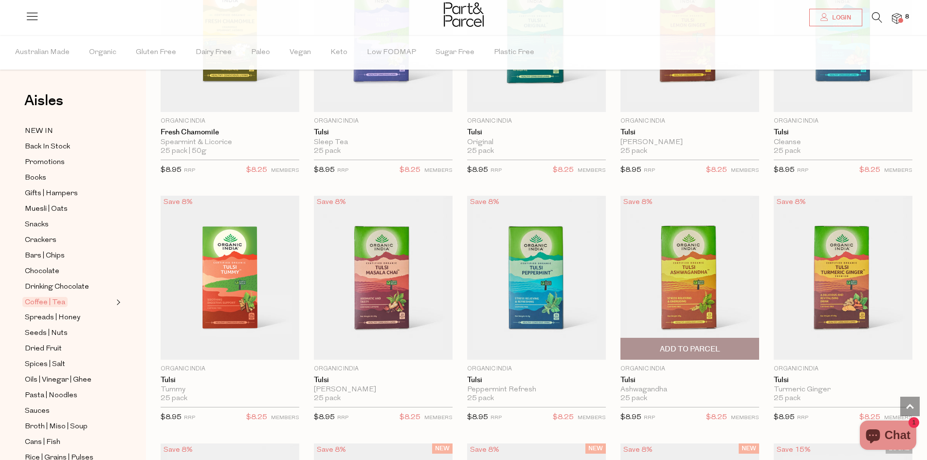
click at [689, 344] on span "Add To Parcel" at bounding box center [690, 349] width 60 height 10
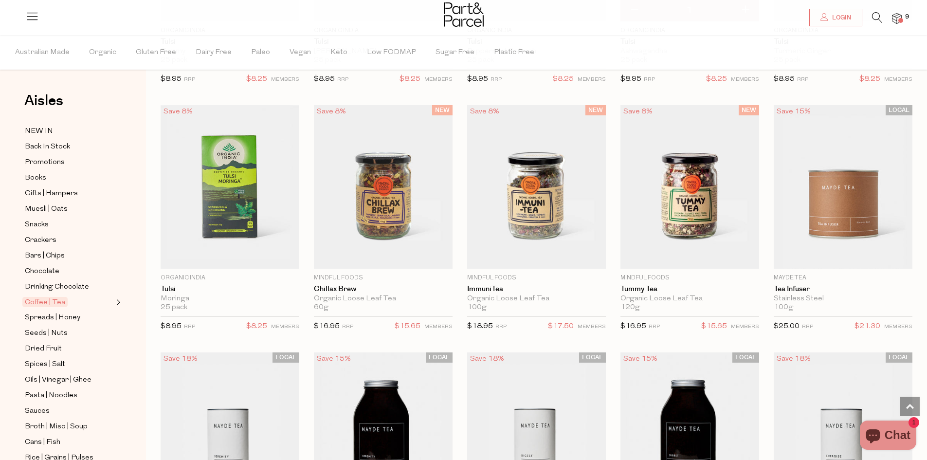
scroll to position [1606, 0]
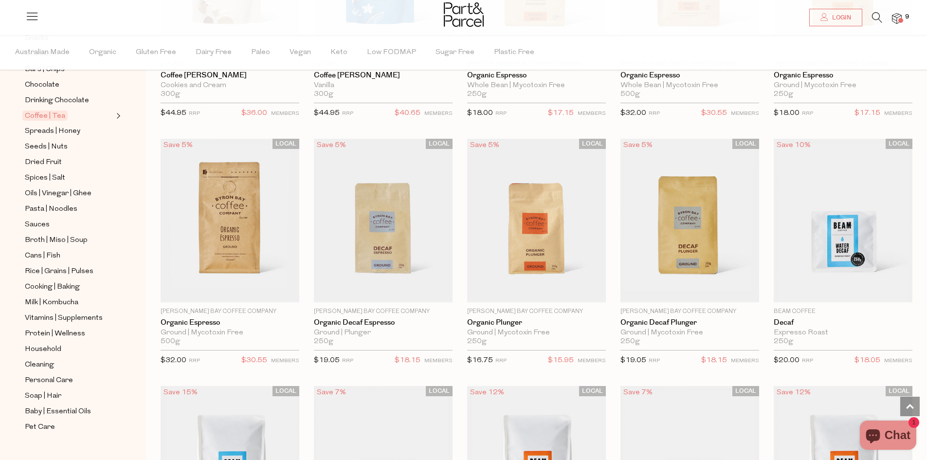
scroll to position [187, 0]
click at [38, 359] on span "Cleaning" at bounding box center [39, 365] width 29 height 12
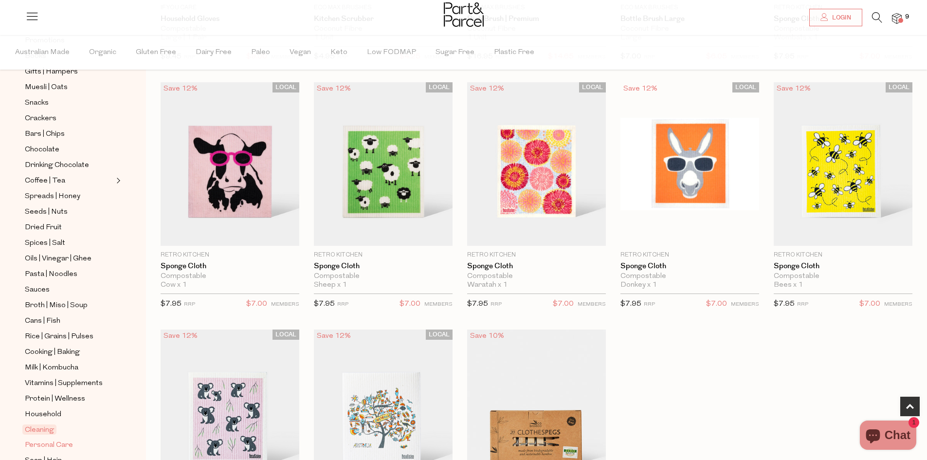
scroll to position [187, 0]
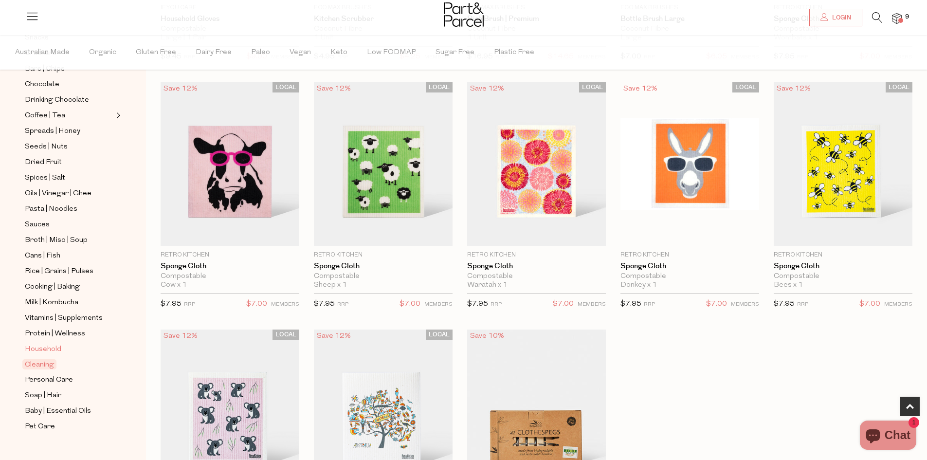
click at [43, 344] on span "Household" at bounding box center [43, 350] width 37 height 12
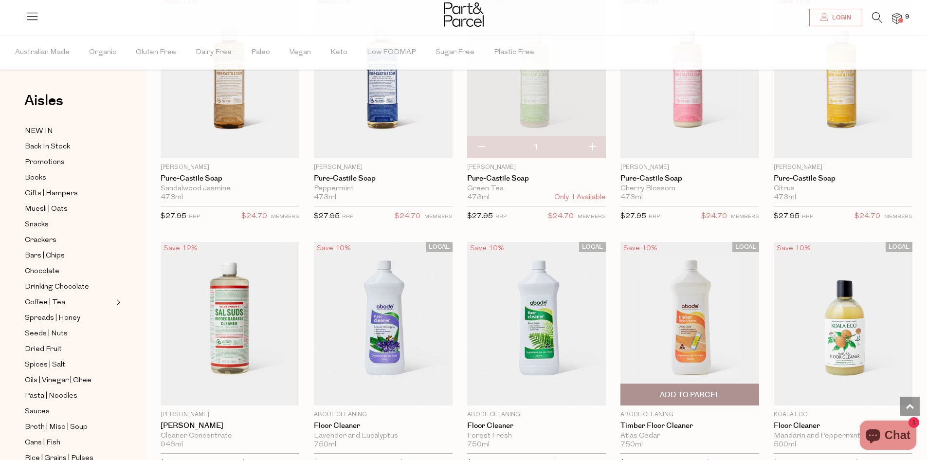
scroll to position [925, 0]
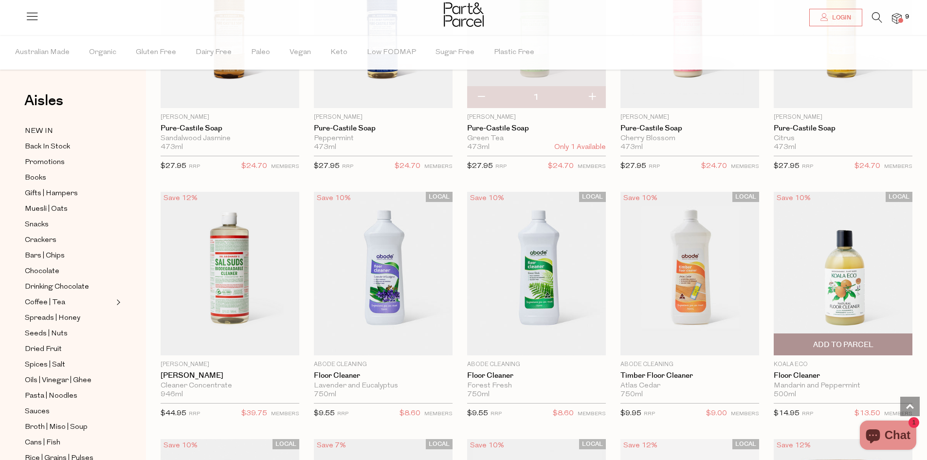
click at [809, 345] on span "Add To Parcel" at bounding box center [843, 344] width 133 height 21
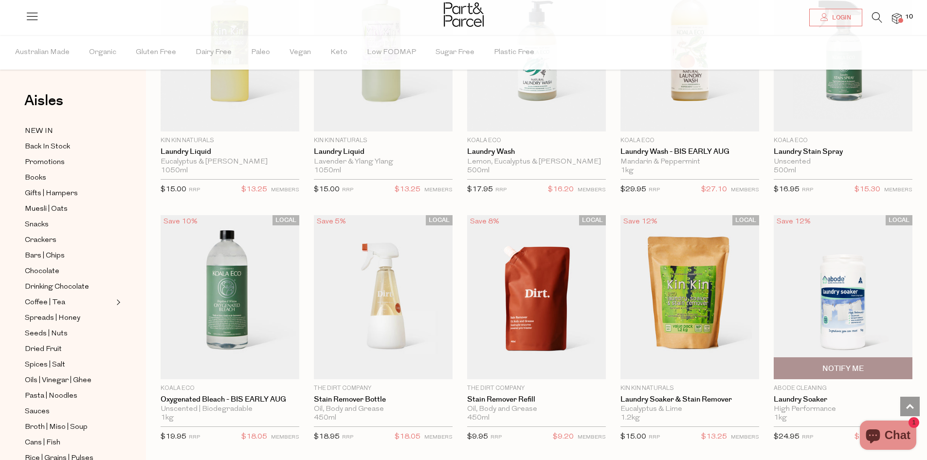
scroll to position [2142, 0]
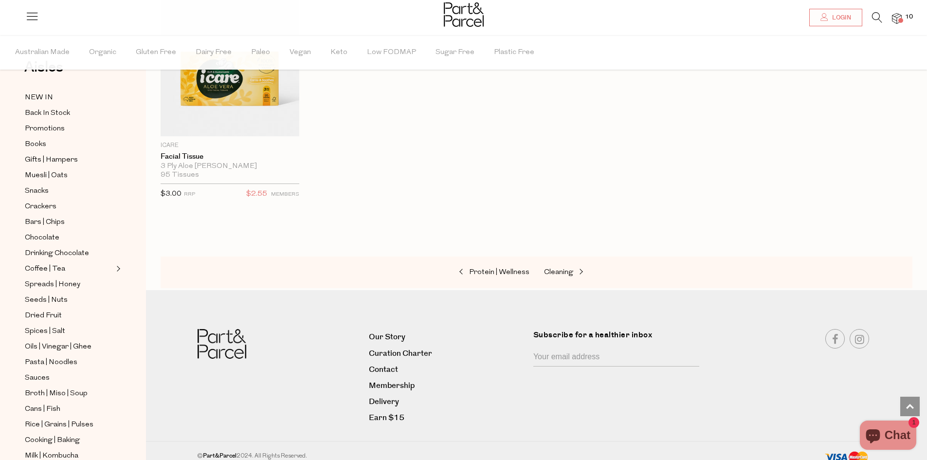
scroll to position [187, 0]
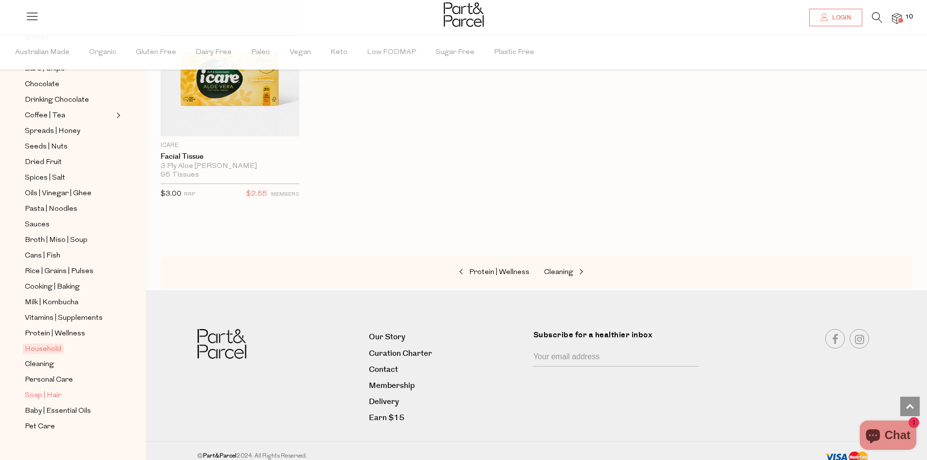
click at [41, 390] on span "Soap | Hair" at bounding box center [43, 396] width 37 height 12
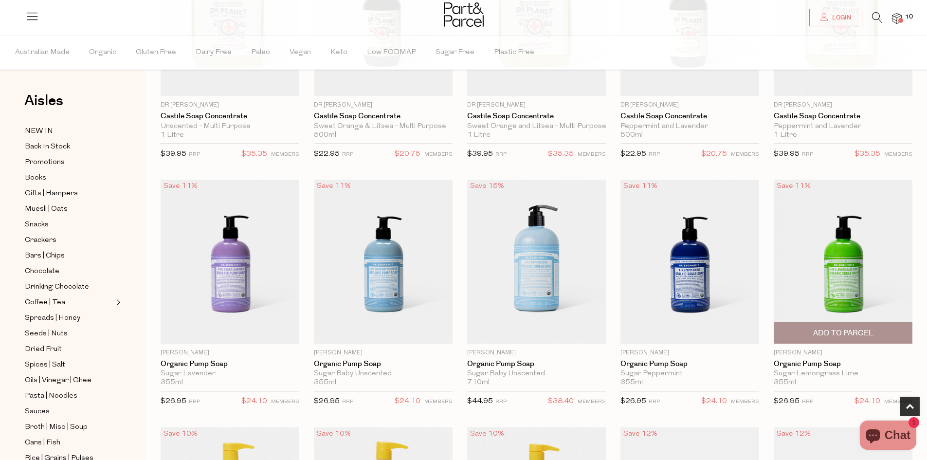
scroll to position [487, 0]
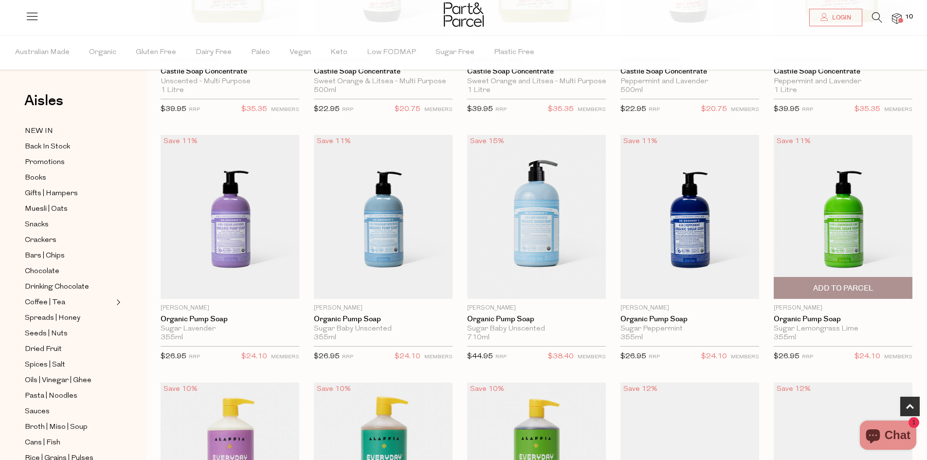
click at [849, 292] on span "Add To Parcel" at bounding box center [843, 288] width 60 height 10
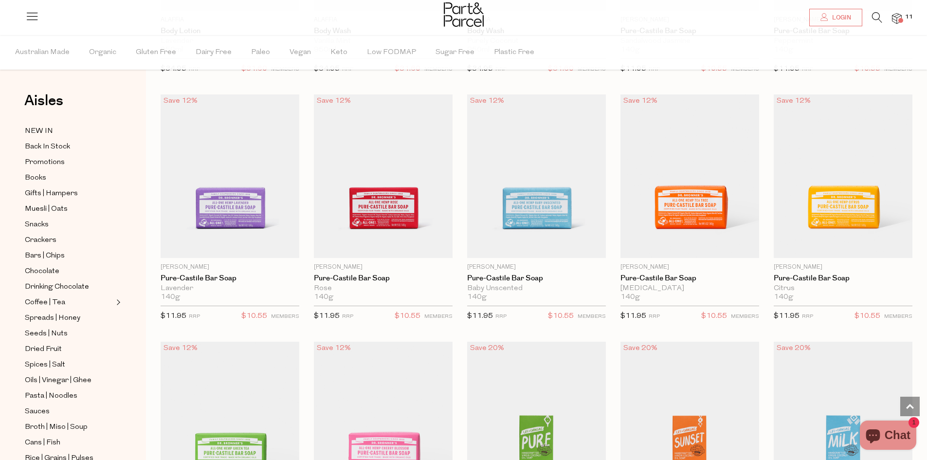
scroll to position [1265, 0]
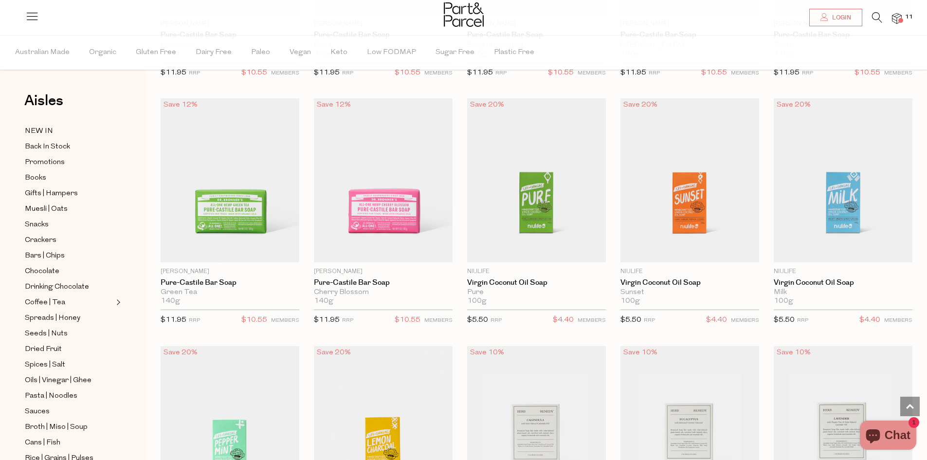
click at [891, 19] on li "11" at bounding box center [891, 18] width 19 height 13
click at [904, 17] on span "11" at bounding box center [909, 17] width 13 height 9
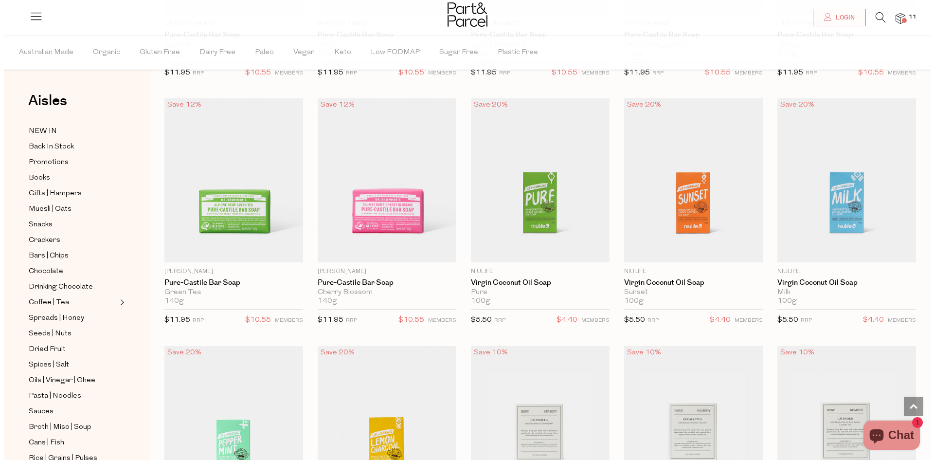
scroll to position [1272, 0]
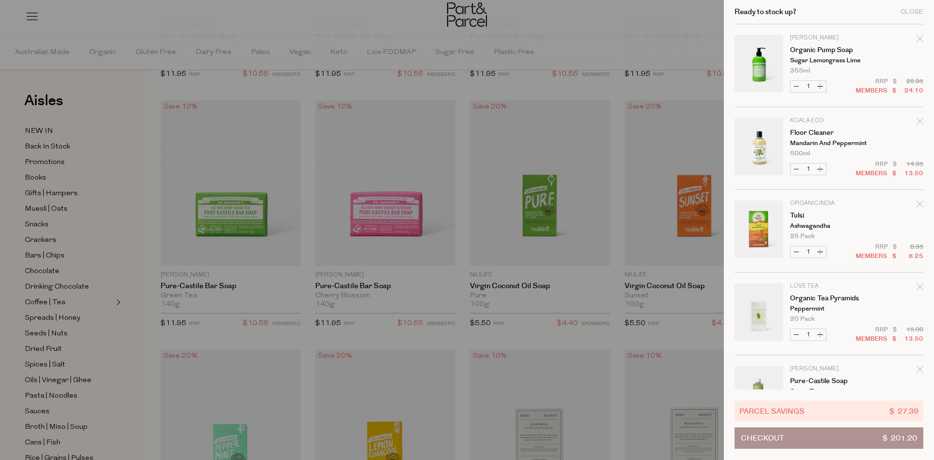
click at [634, 21] on div at bounding box center [467, 230] width 934 height 460
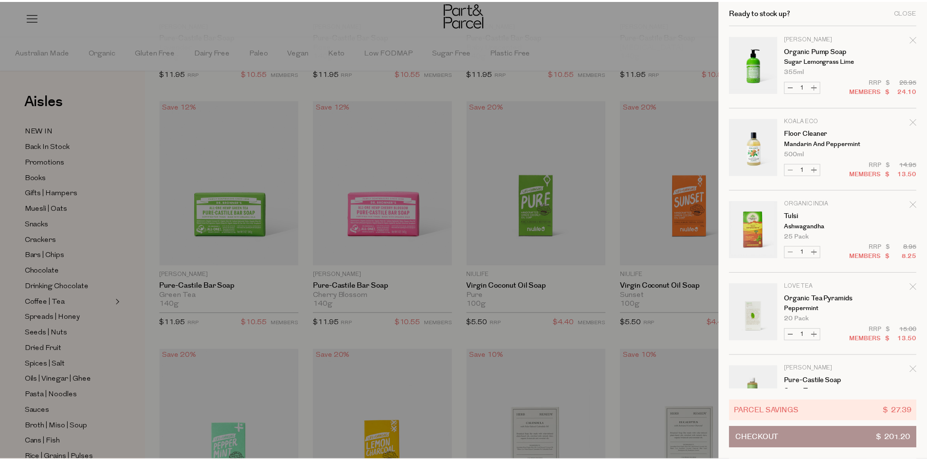
scroll to position [545, 0]
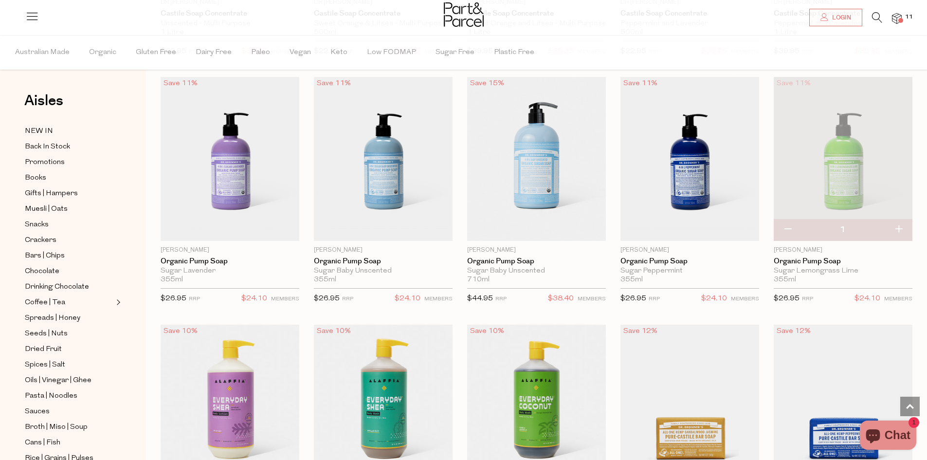
click at [910, 13] on span "11" at bounding box center [909, 17] width 13 height 9
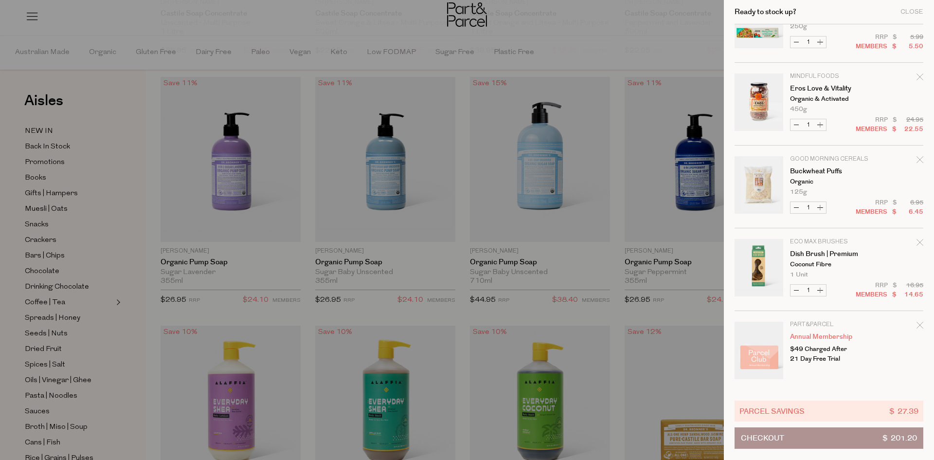
scroll to position [542, 0]
click at [822, 441] on button "Checkout $ 201.20" at bounding box center [829, 437] width 189 height 21
